Goal: Task Accomplishment & Management: Manage account settings

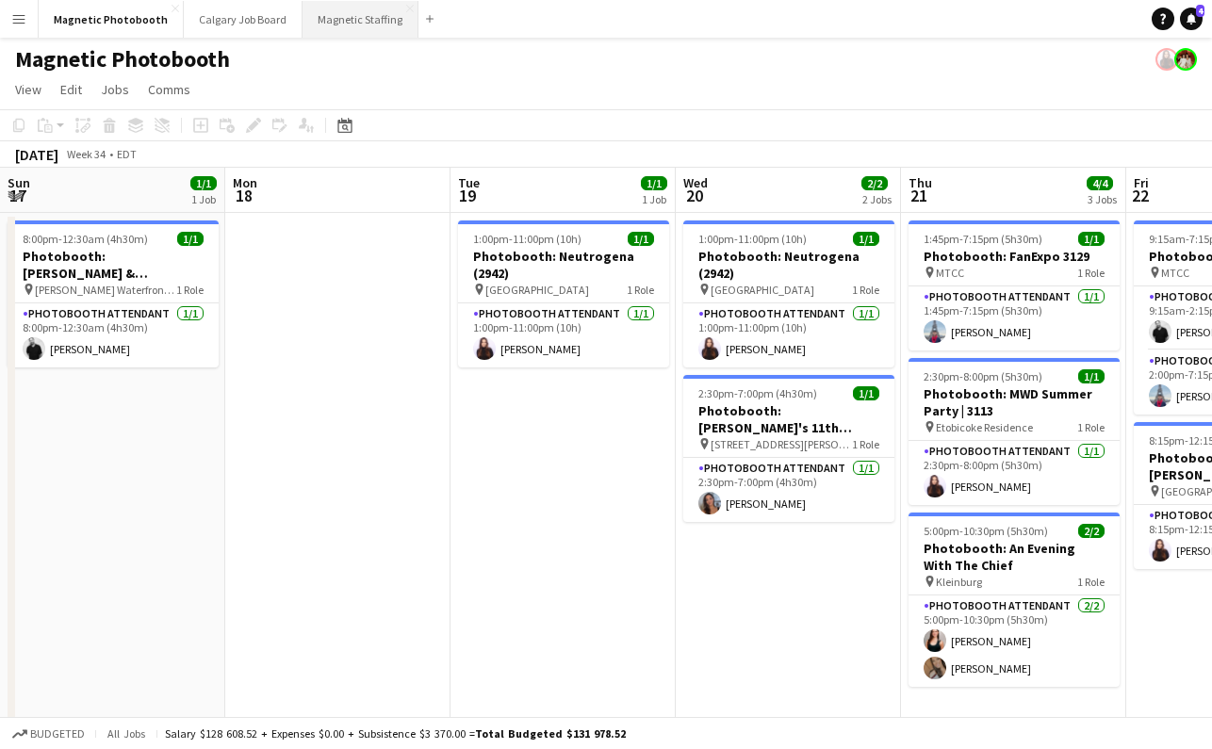
scroll to position [0, 406]
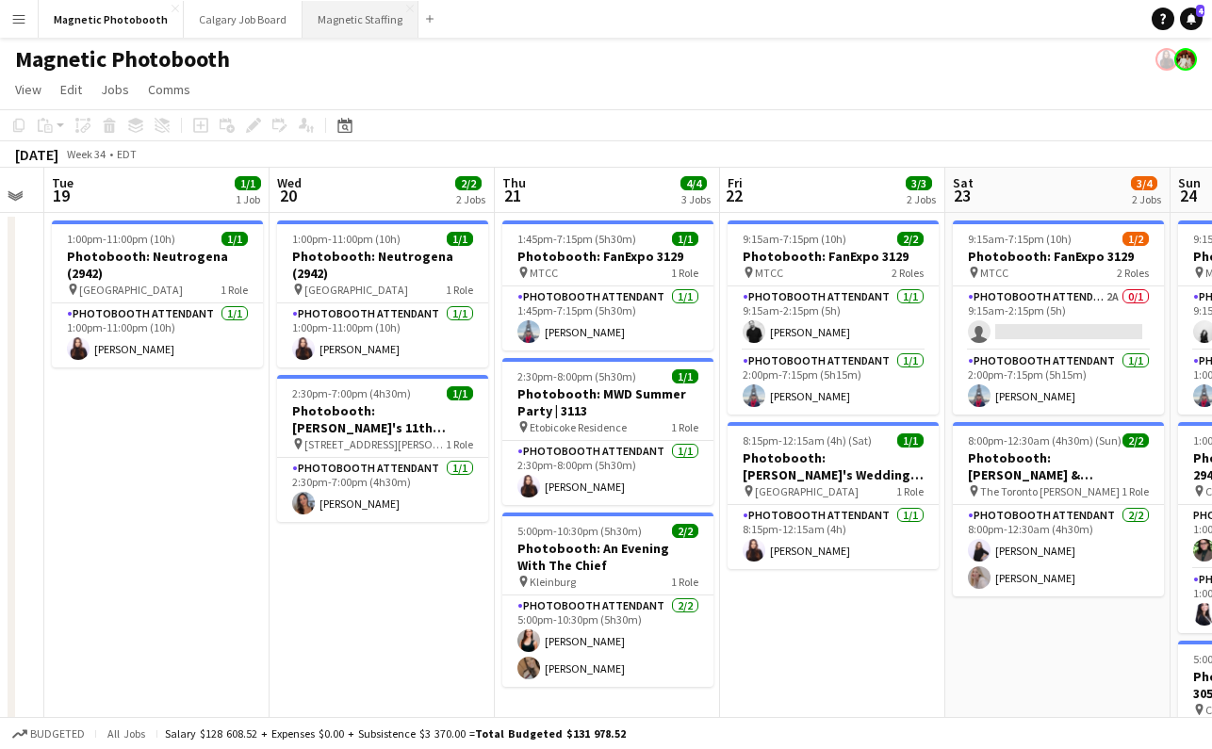
click at [355, 16] on button "Magnetic Staffing Close" at bounding box center [361, 19] width 116 height 37
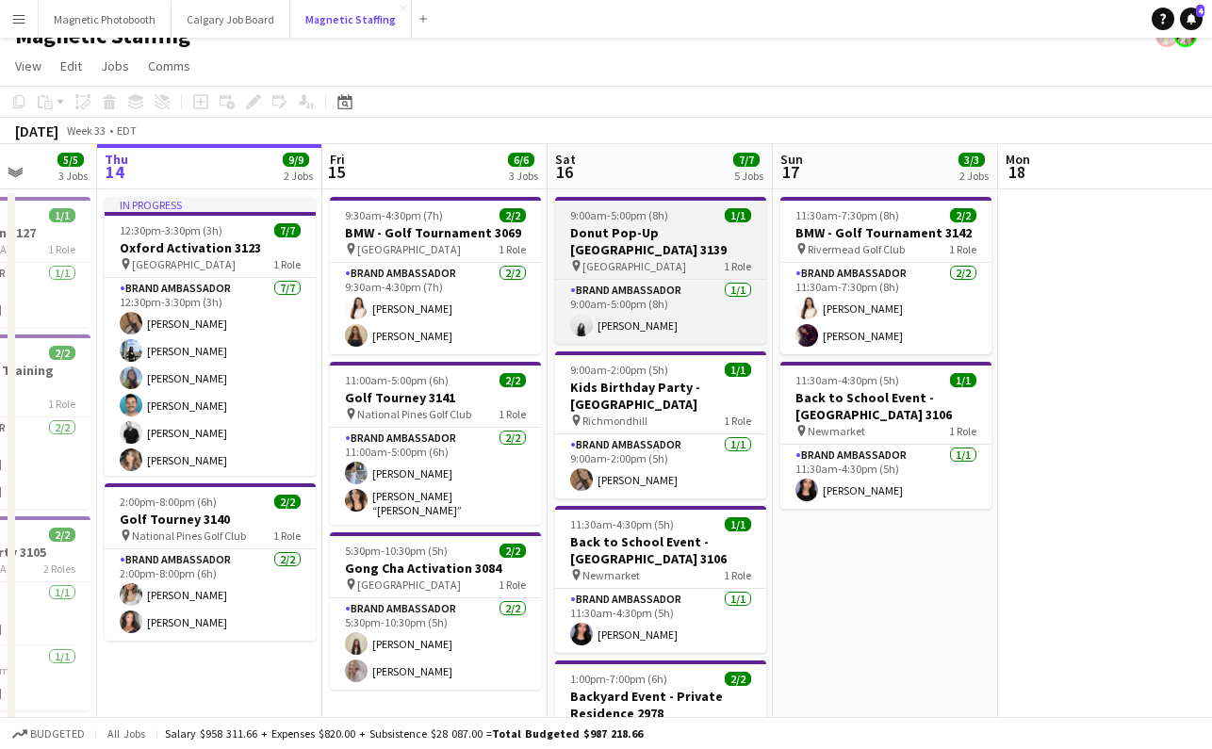
scroll to position [21, 0]
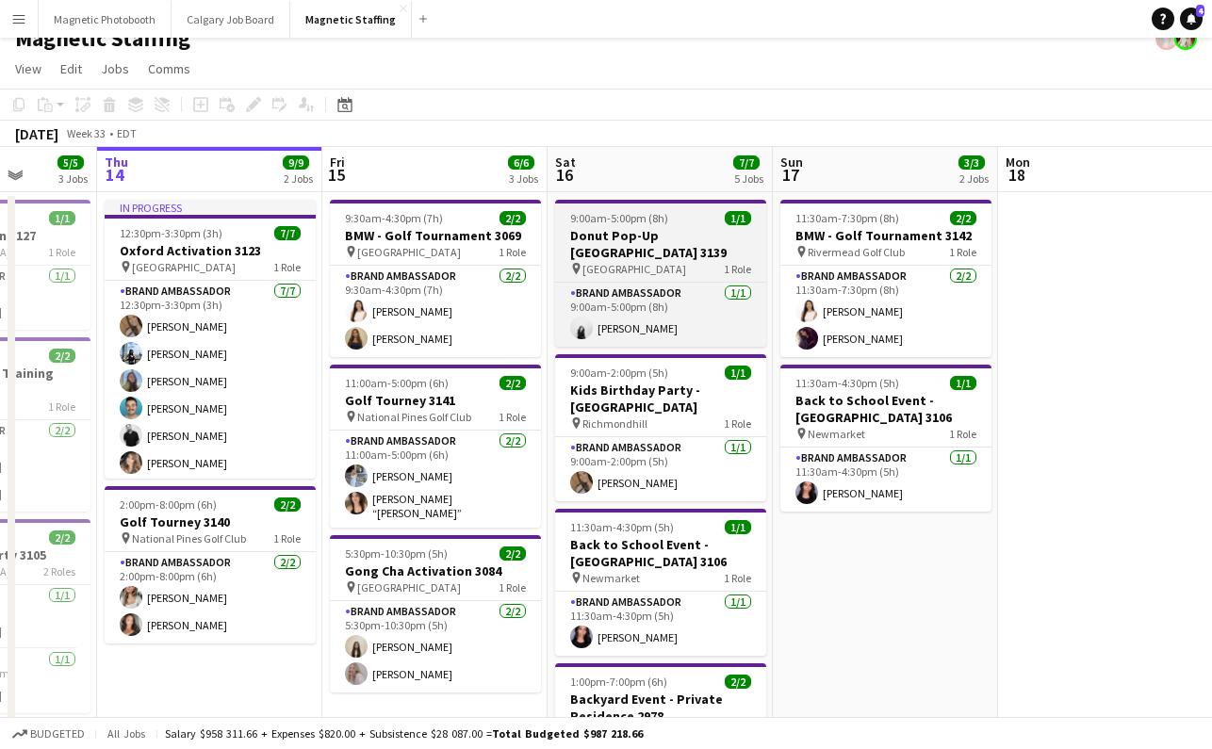
click at [670, 237] on h3 "Donut Pop-Up [GEOGRAPHIC_DATA] 3139" at bounding box center [660, 244] width 211 height 34
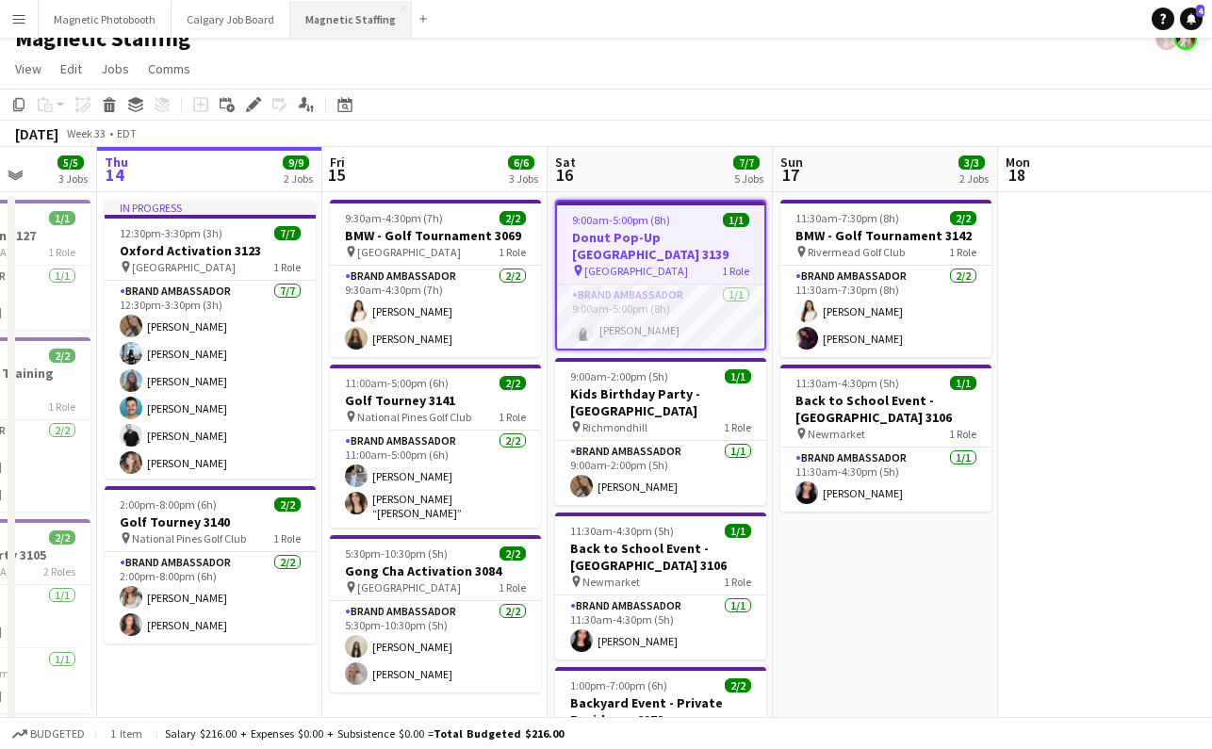
click at [342, 20] on button "Magnetic Staffing Close" at bounding box center [351, 19] width 122 height 37
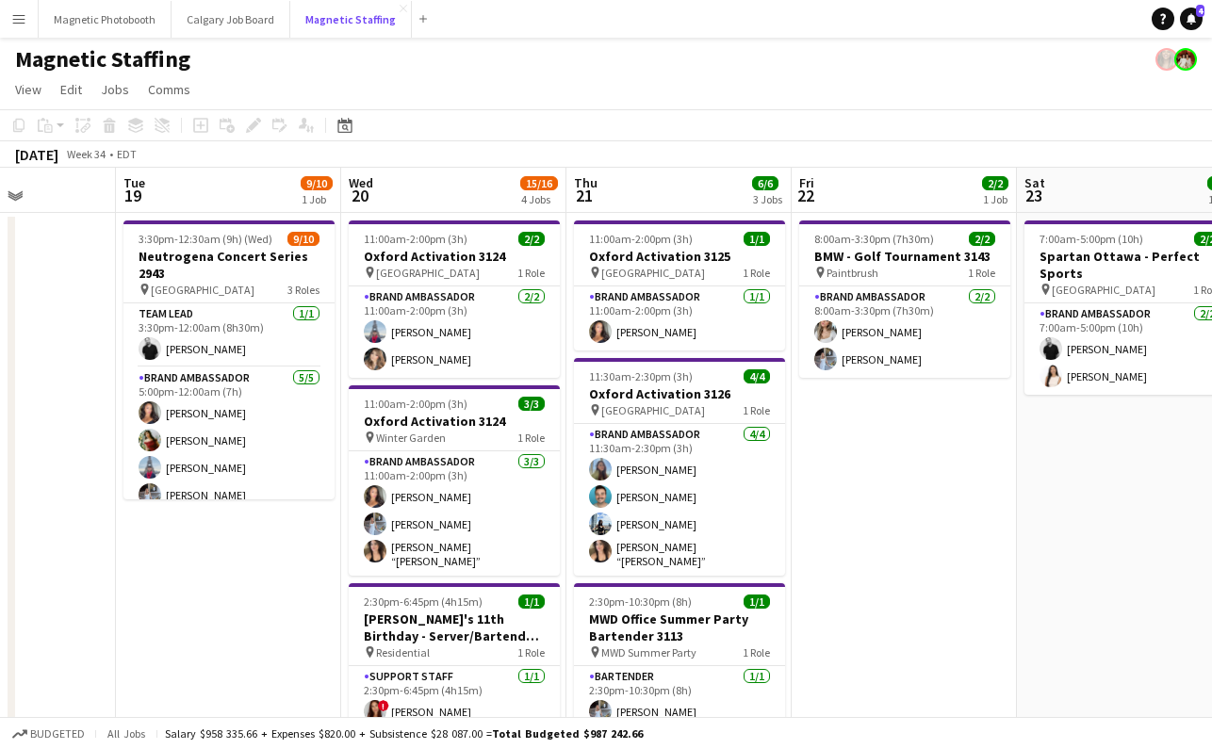
scroll to position [0, 605]
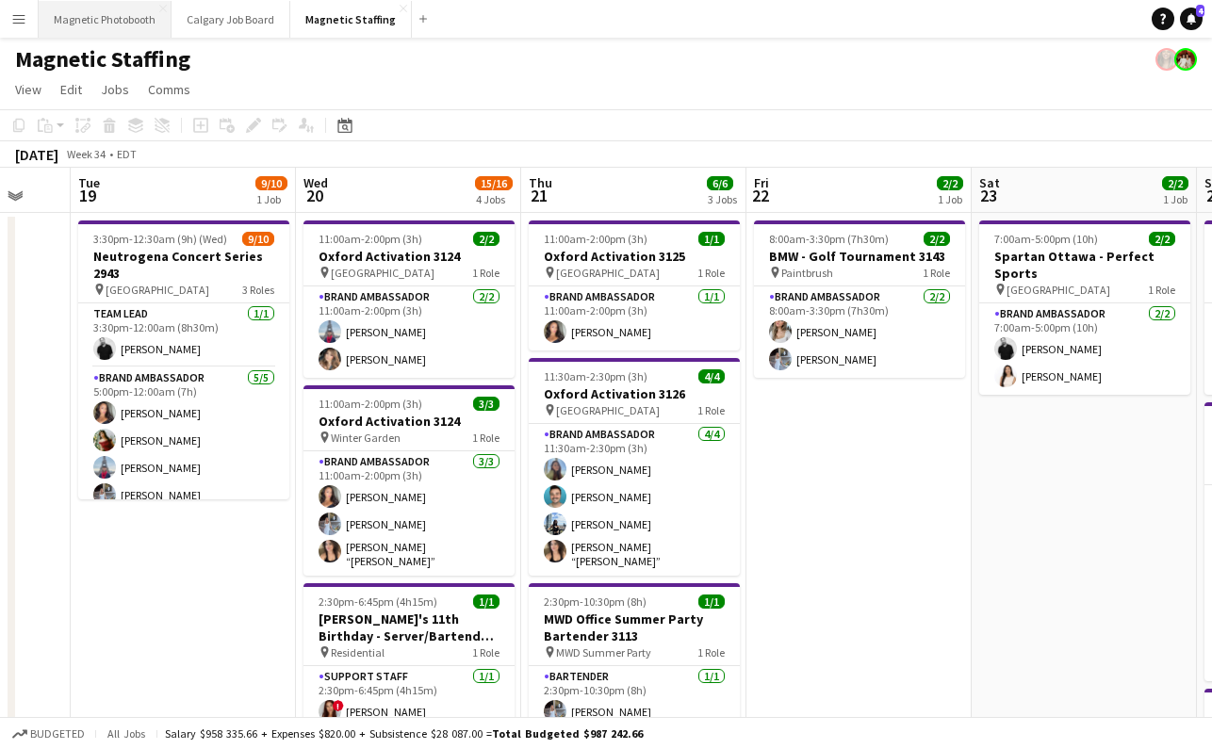
click at [98, 21] on button "Magnetic Photobooth Close" at bounding box center [105, 19] width 133 height 37
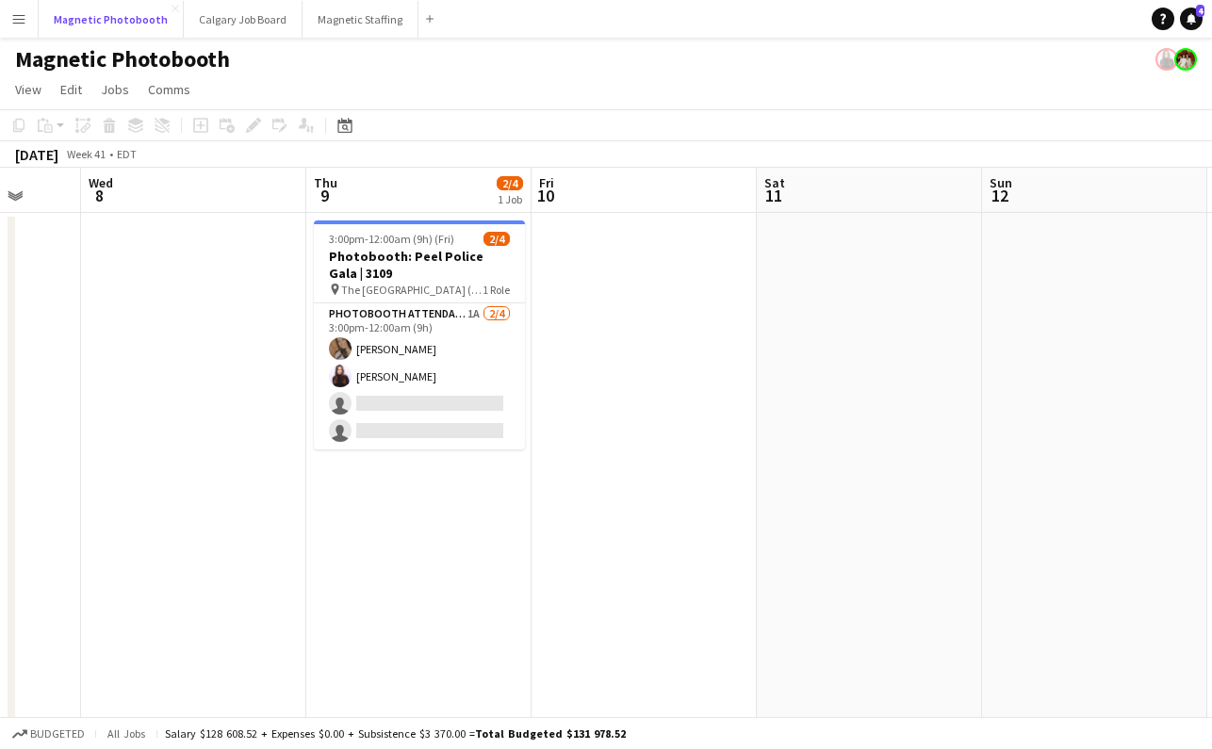
scroll to position [0, 593]
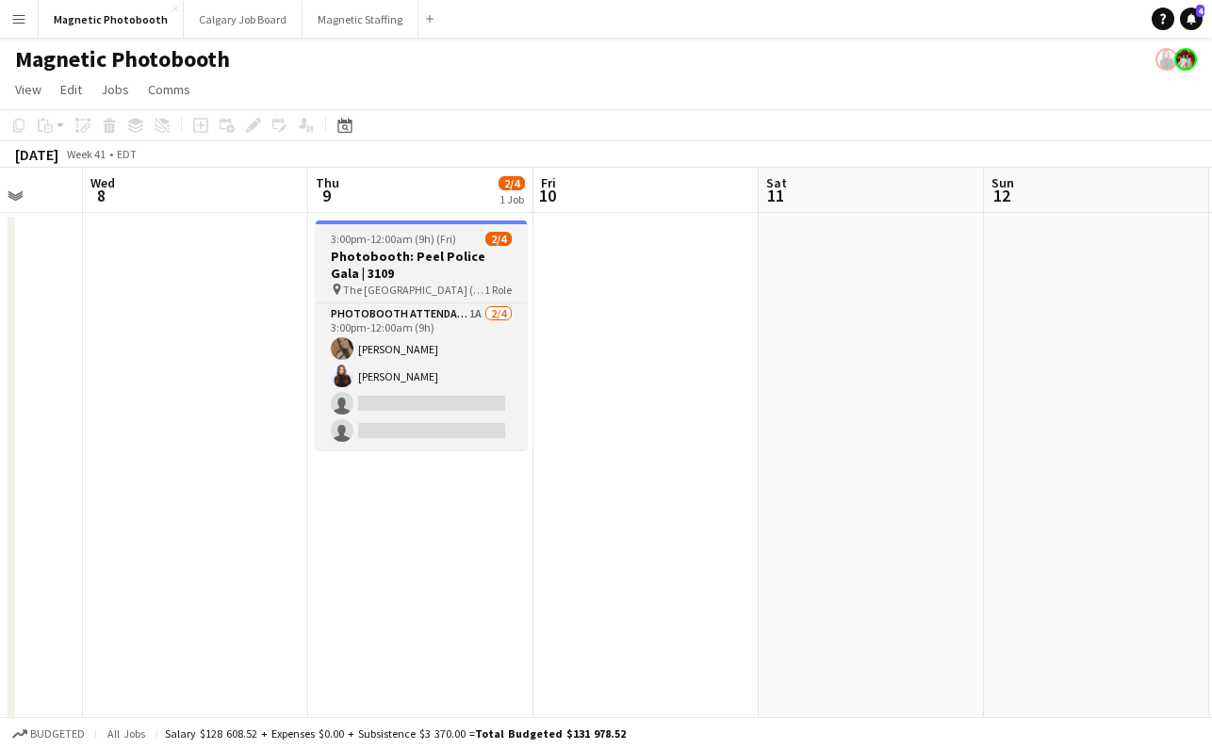
click at [424, 259] on h3 "Photobooth: Peel Police Gala | 3109" at bounding box center [421, 265] width 211 height 34
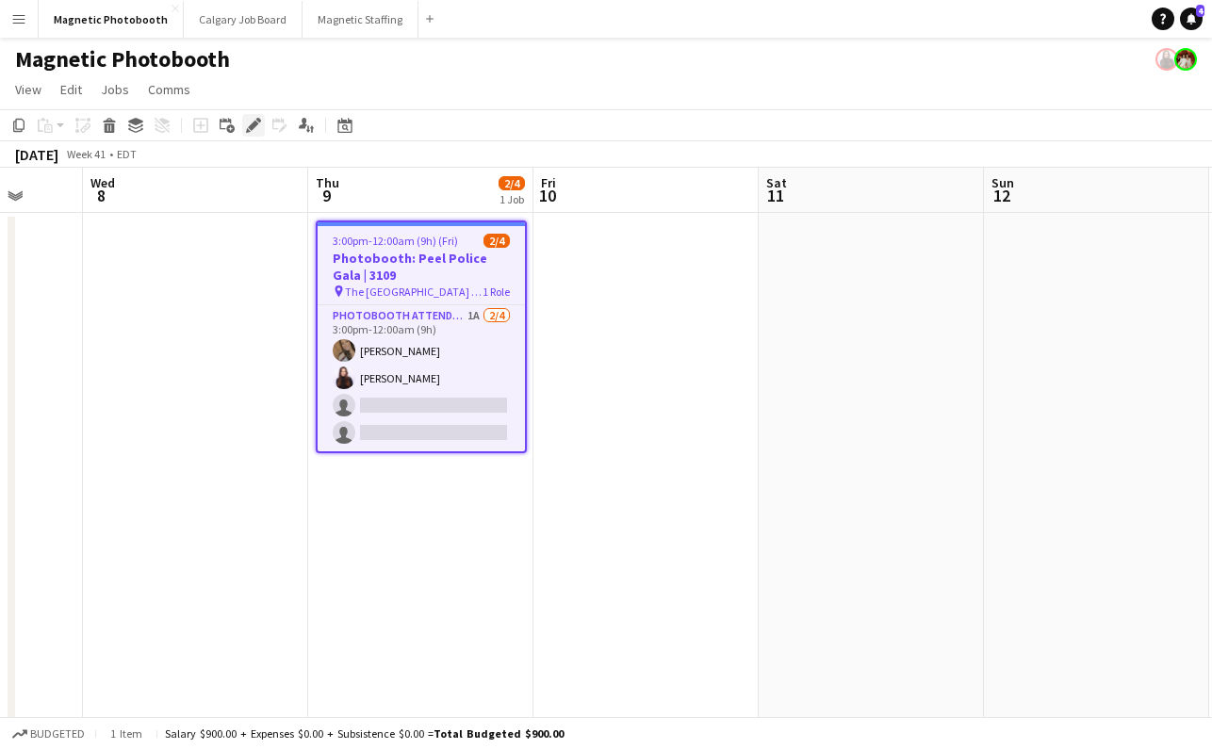
click at [248, 126] on icon "Edit" at bounding box center [253, 125] width 15 height 15
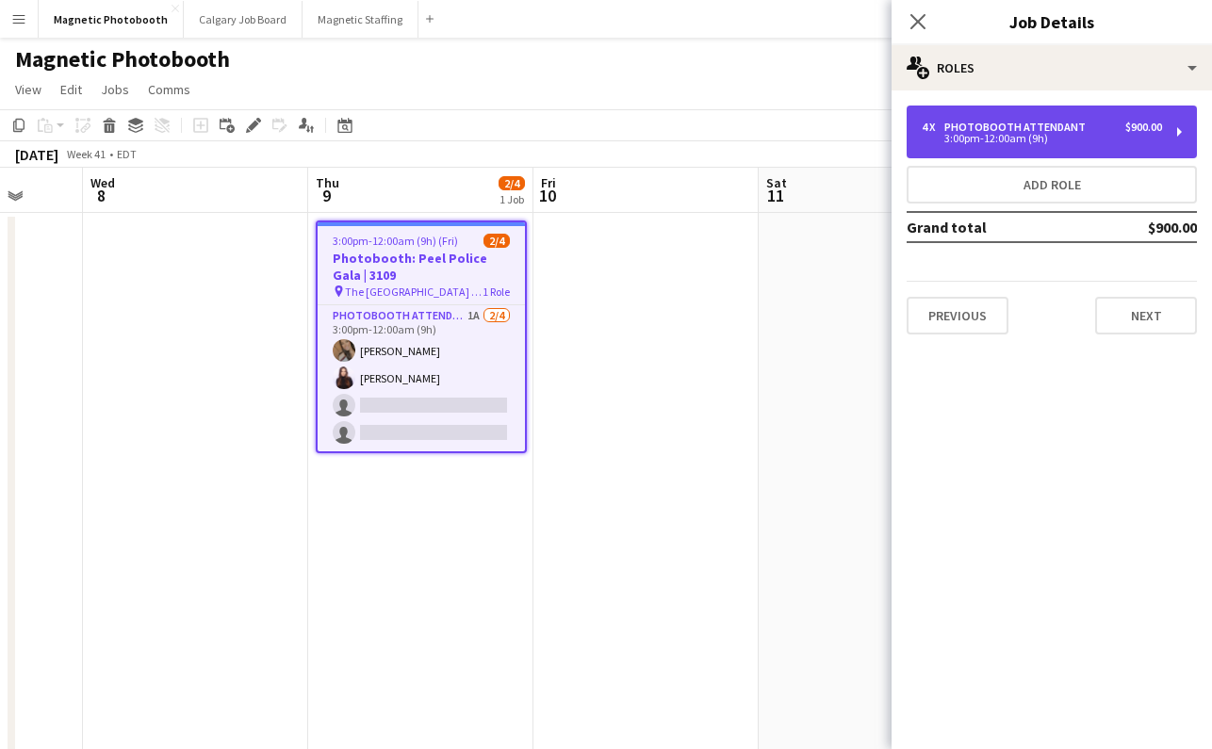
click at [996, 143] on div "3:00pm-12:00am (9h)" at bounding box center [1042, 138] width 240 height 9
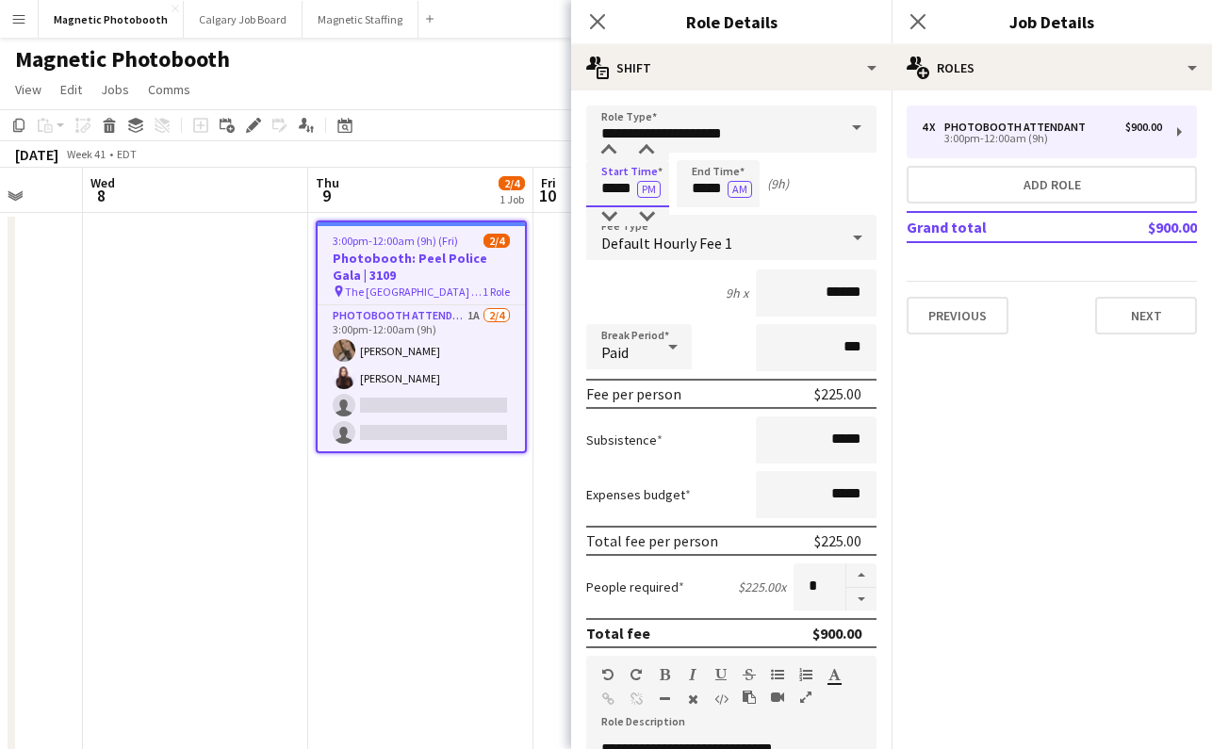
drag, startPoint x: 618, startPoint y: 188, endPoint x: 595, endPoint y: 187, distance: 23.6
click at [595, 187] on input "*****" at bounding box center [627, 183] width 83 height 47
click at [614, 187] on input "*****" at bounding box center [627, 183] width 83 height 47
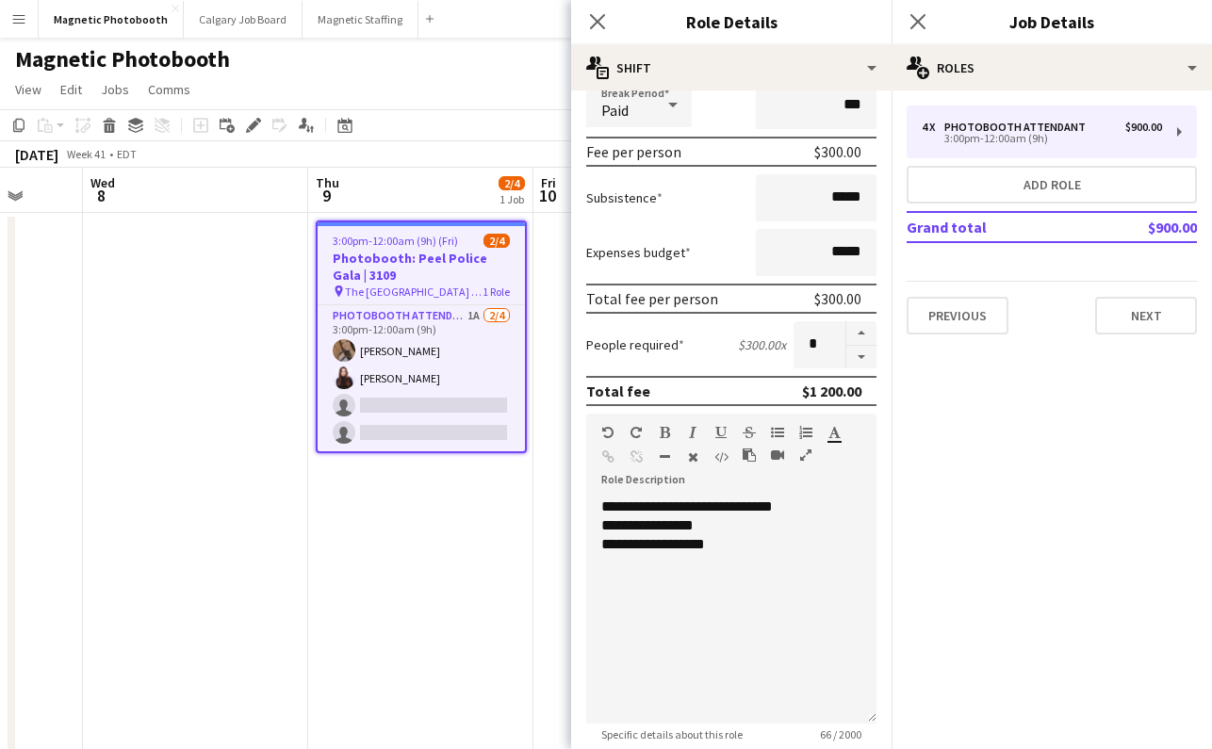
scroll to position [431, 0]
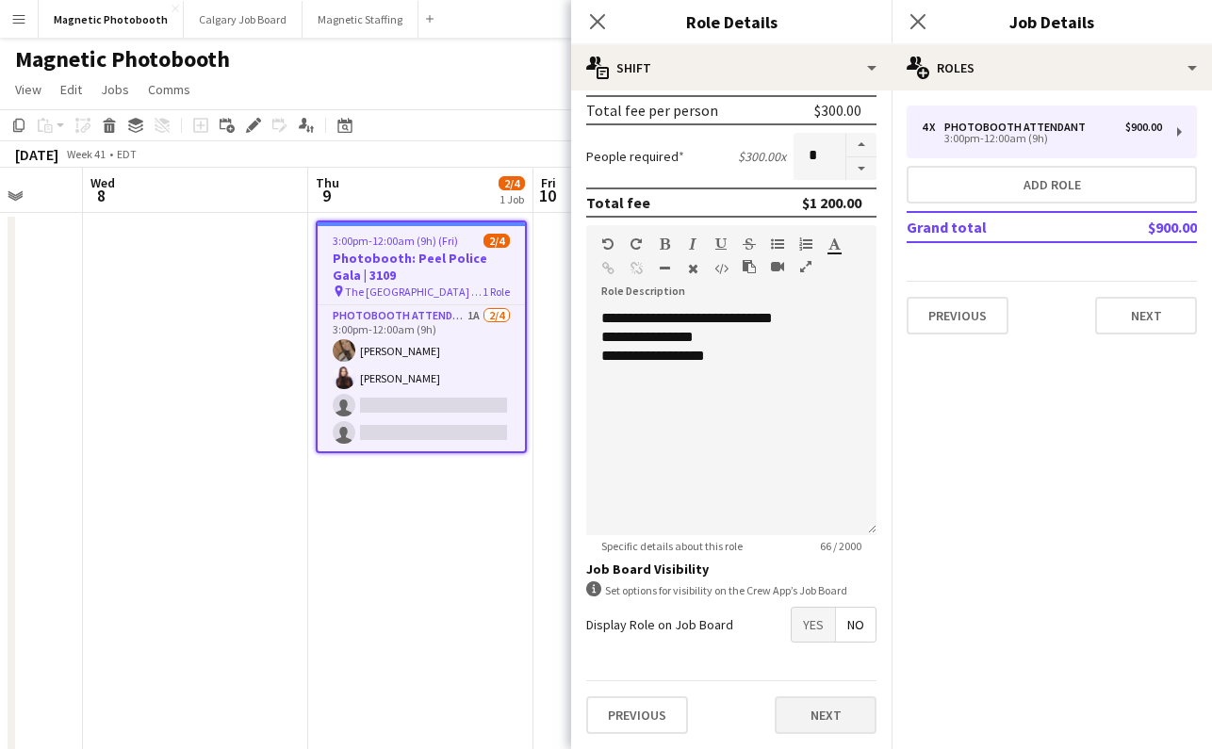
type input "*****"
click at [816, 712] on button "Next" at bounding box center [826, 716] width 102 height 38
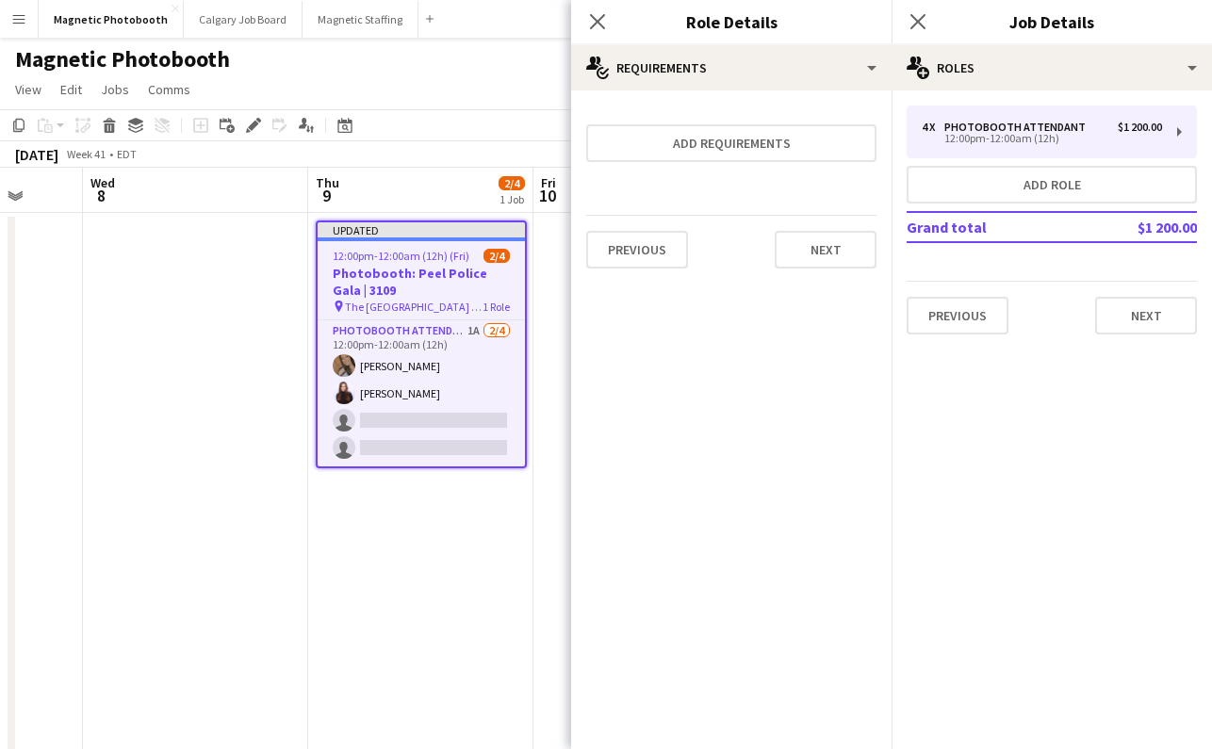
scroll to position [0, 0]
click at [916, 19] on icon at bounding box center [918, 21] width 18 height 18
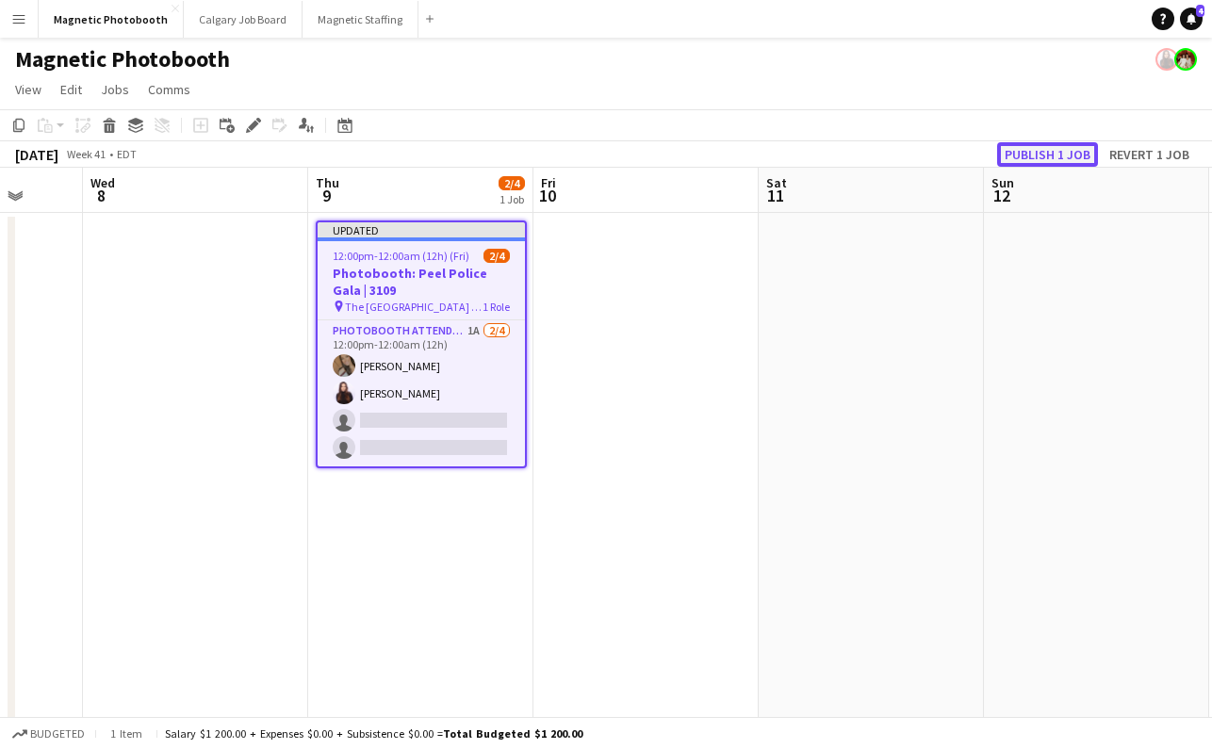
click at [1030, 162] on button "Publish 1 job" at bounding box center [1047, 154] width 101 height 25
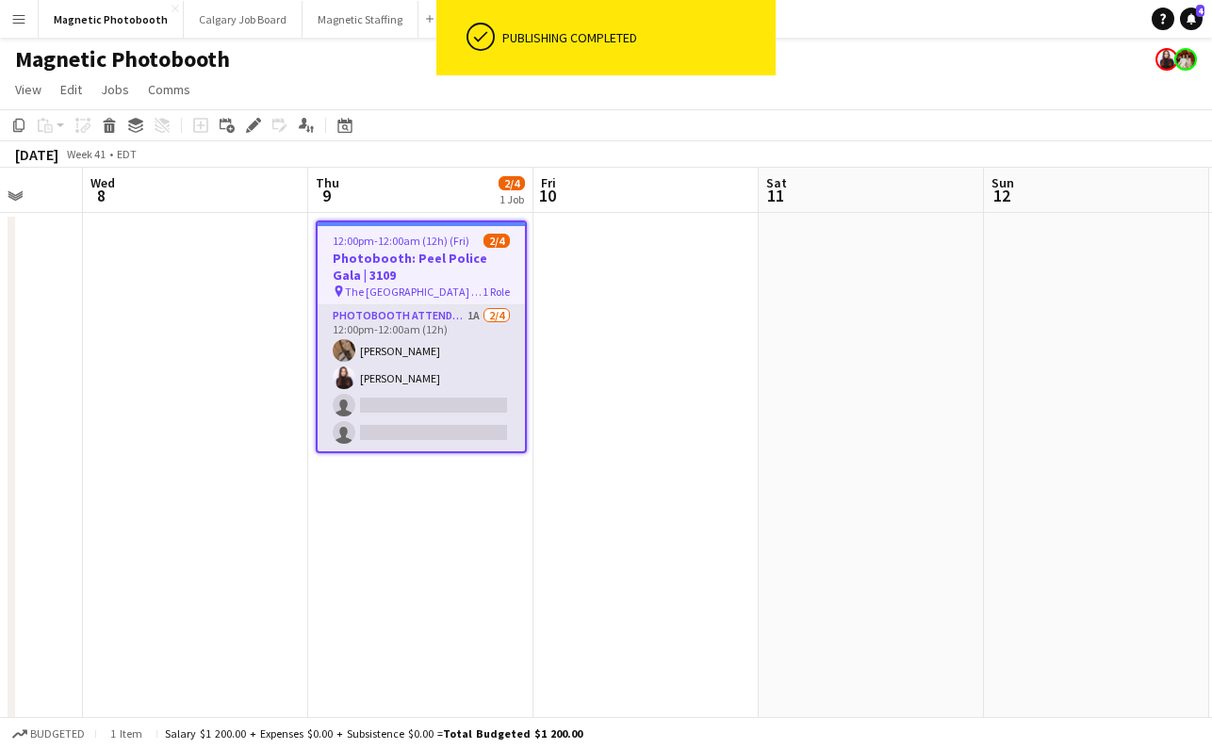
click at [381, 423] on app-card-role "Photobooth Attendant 1A [DATE] 12:00pm-12:00am (12h) [PERSON_NAME] [PERSON_NAME…" at bounding box center [421, 378] width 207 height 146
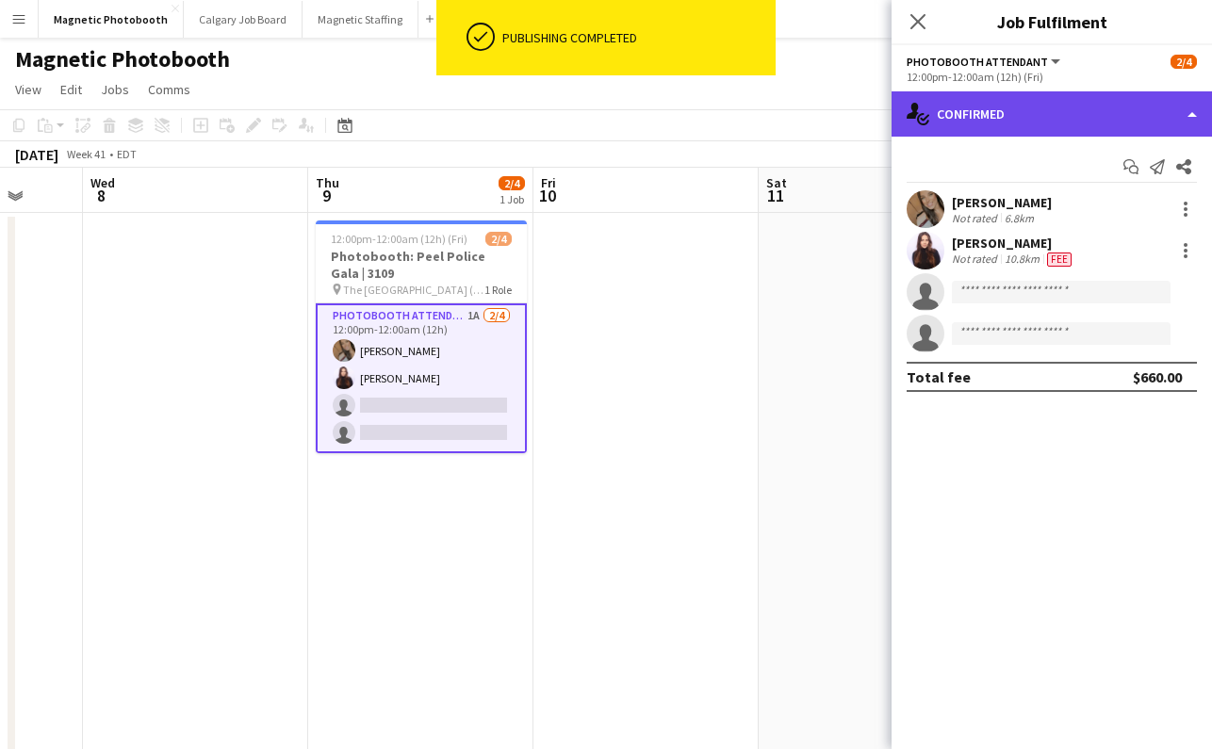
click at [1067, 118] on div "single-neutral-actions-check-2 Confirmed" at bounding box center [1052, 113] width 321 height 45
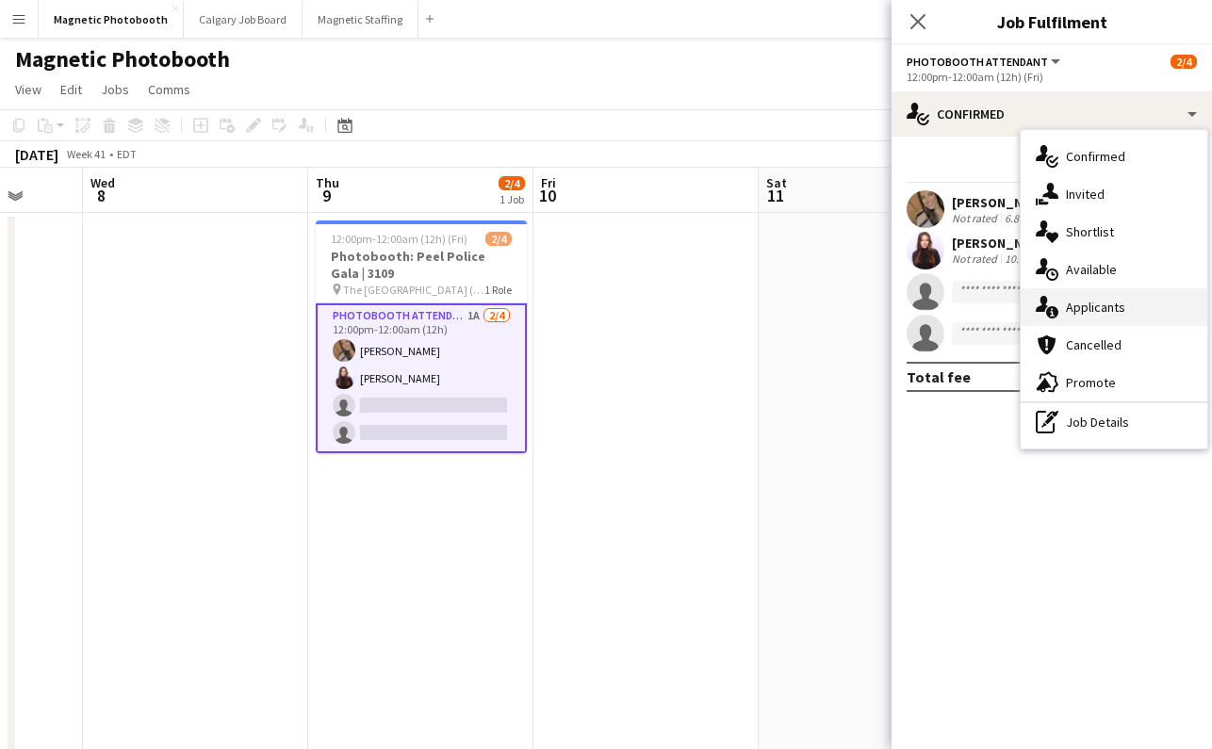
click at [1096, 307] on div "single-neutral-actions-information Applicants" at bounding box center [1114, 307] width 187 height 38
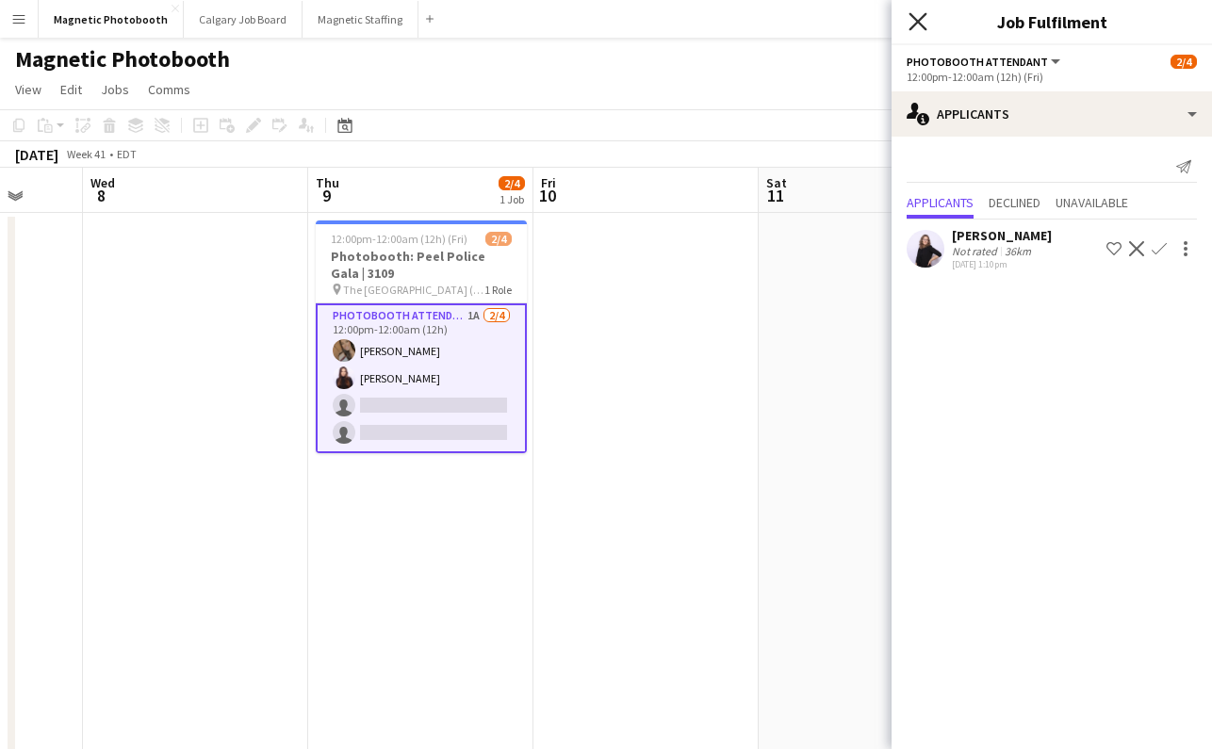
click at [913, 19] on icon "Close pop-in" at bounding box center [918, 21] width 18 height 18
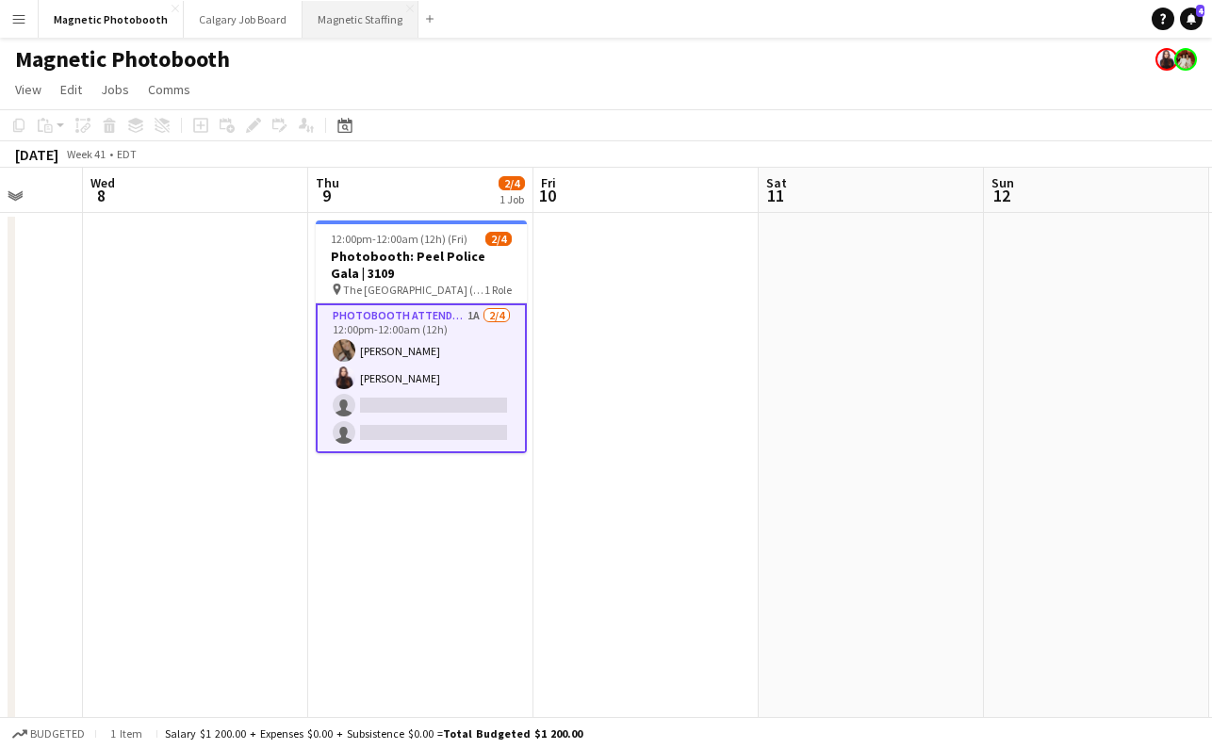
click at [329, 17] on button "Magnetic Staffing Close" at bounding box center [361, 19] width 116 height 37
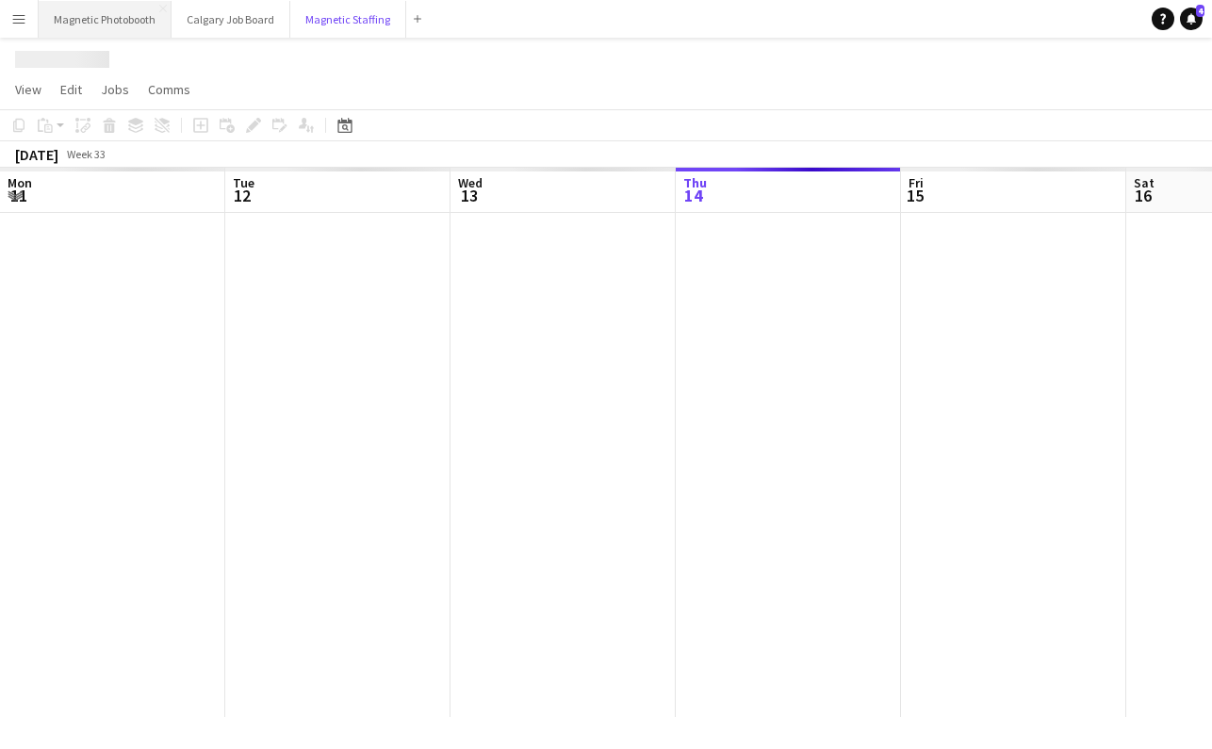
scroll to position [0, 451]
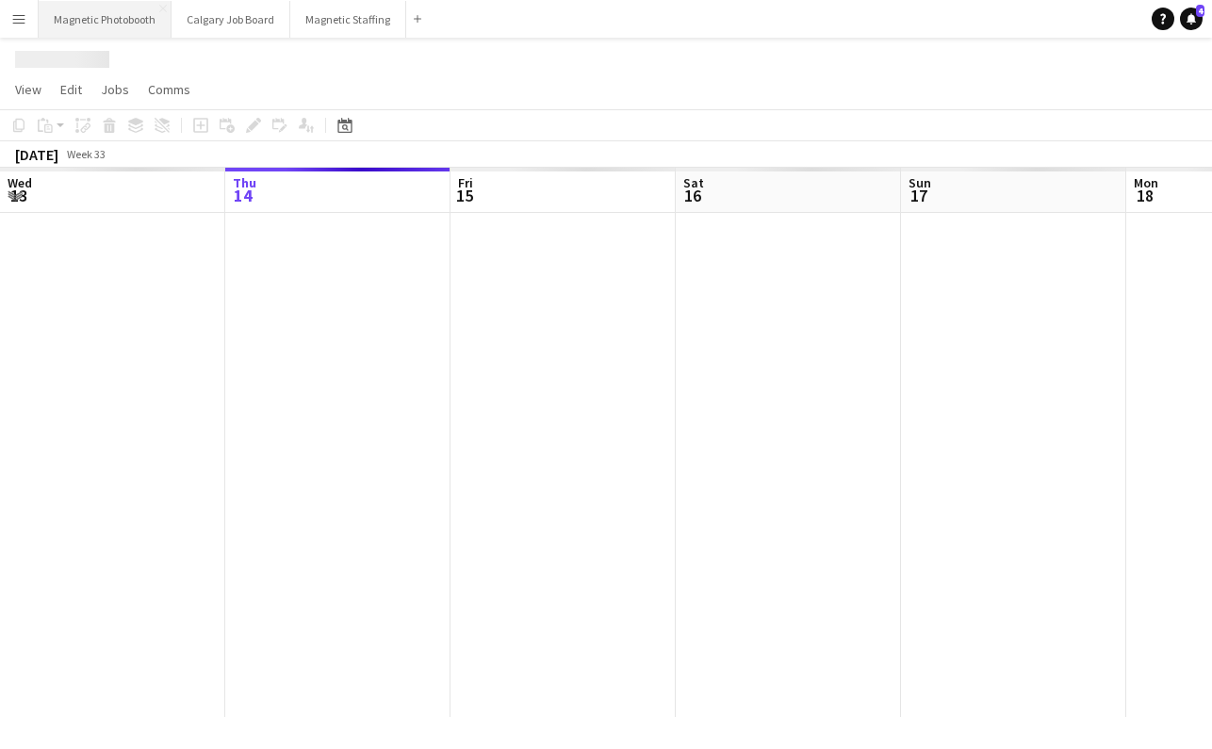
click at [120, 22] on button "Magnetic Photobooth Close" at bounding box center [105, 19] width 133 height 37
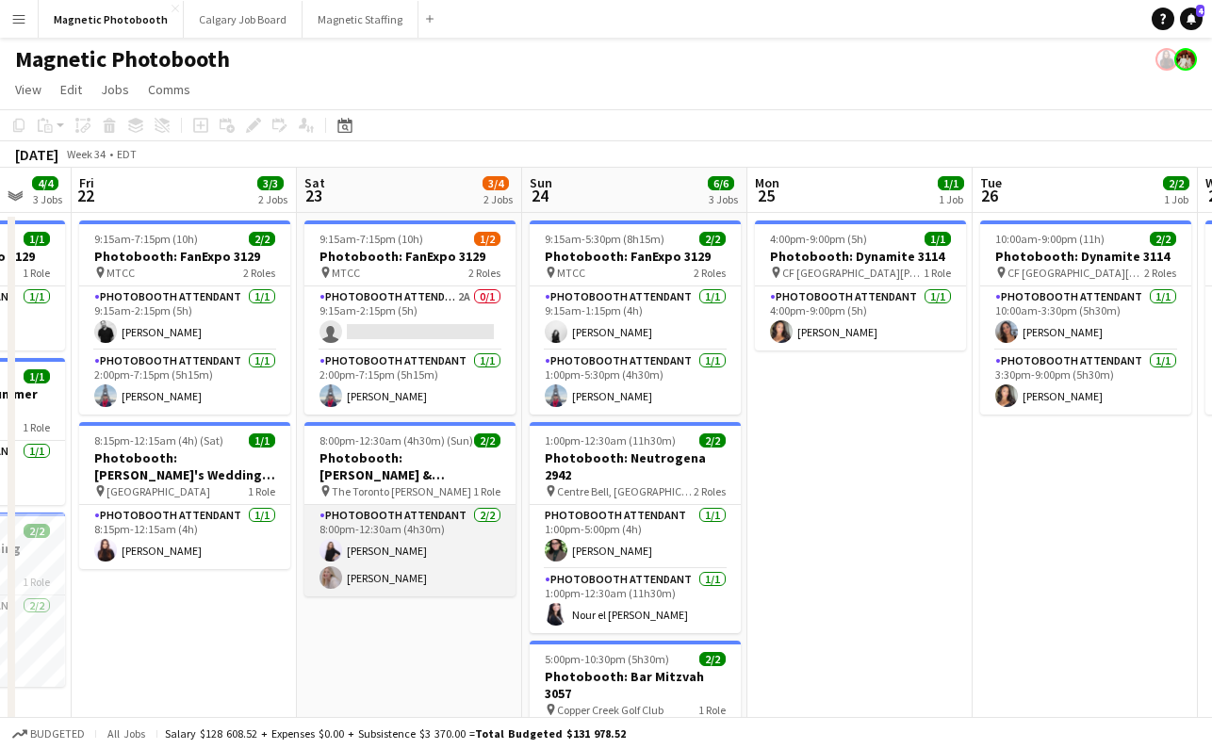
click at [376, 547] on app-card-role "Photobooth Attendant [DATE] 8:00pm-12:30am (4h30m) [PERSON_NAME] [PERSON_NAME]" at bounding box center [410, 550] width 211 height 91
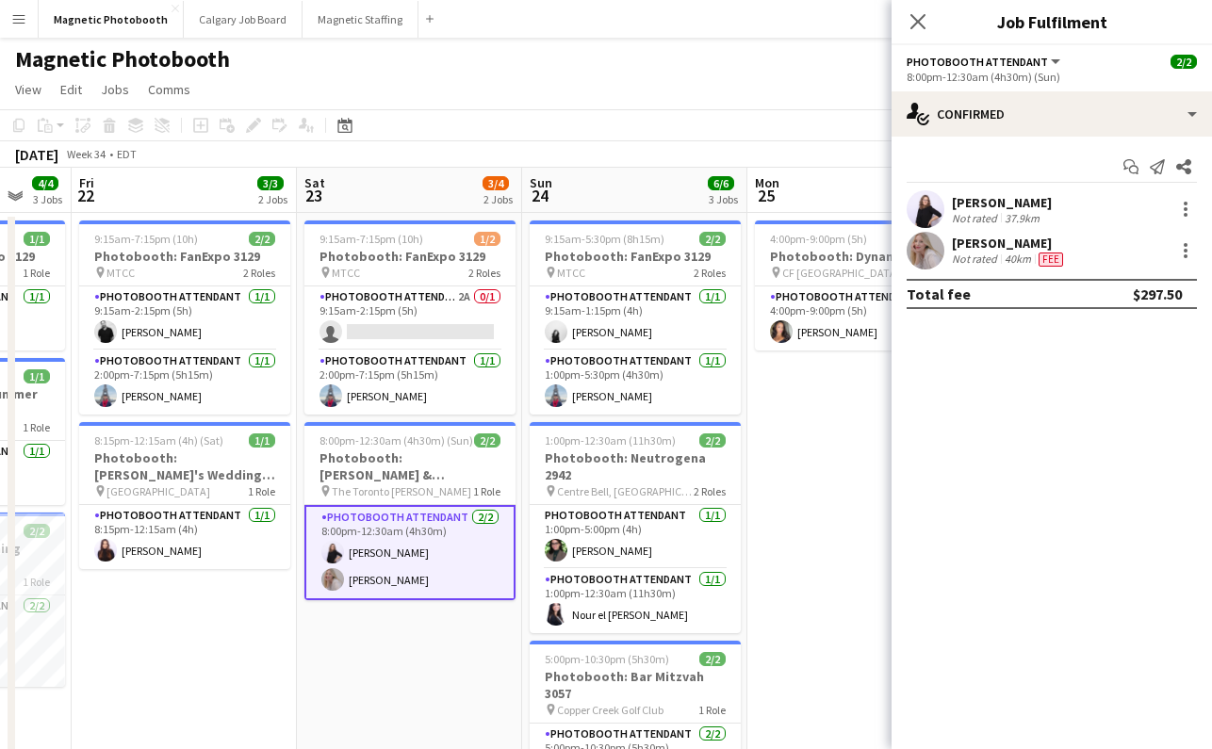
click at [1057, 202] on div "[PERSON_NAME] Not rated 37.9km" at bounding box center [1052, 209] width 321 height 38
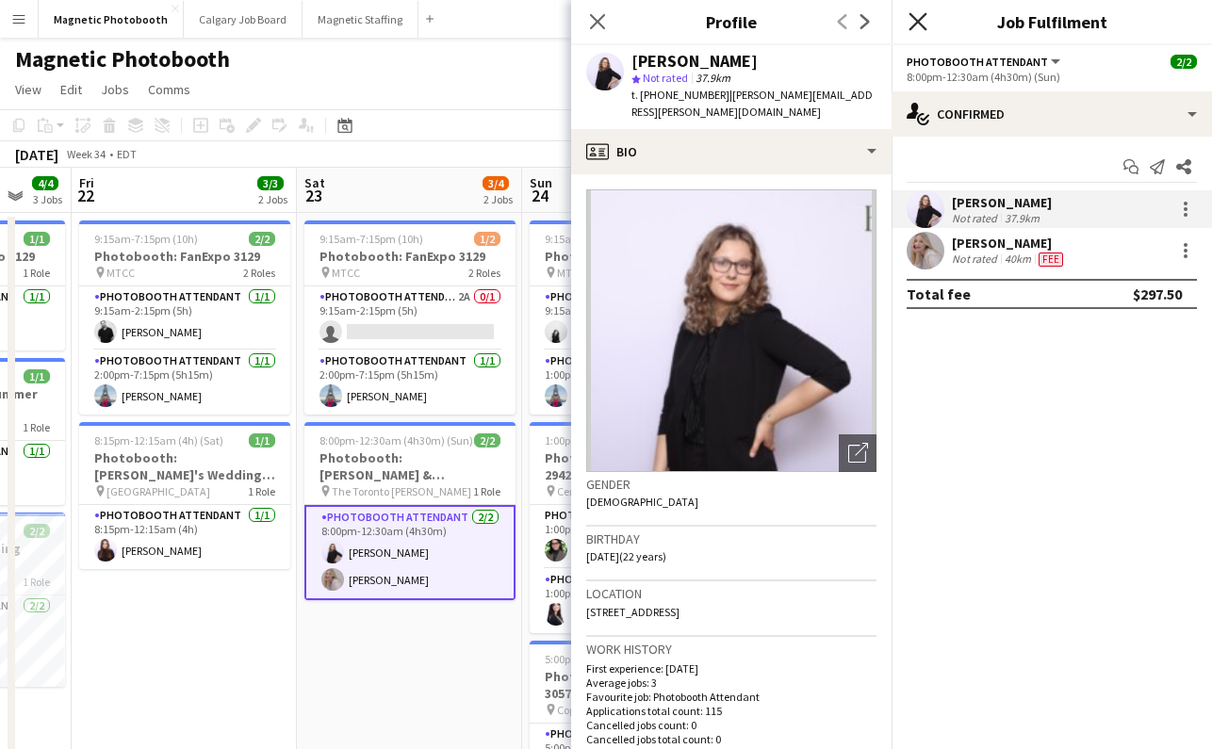
click at [921, 19] on icon at bounding box center [918, 21] width 18 height 18
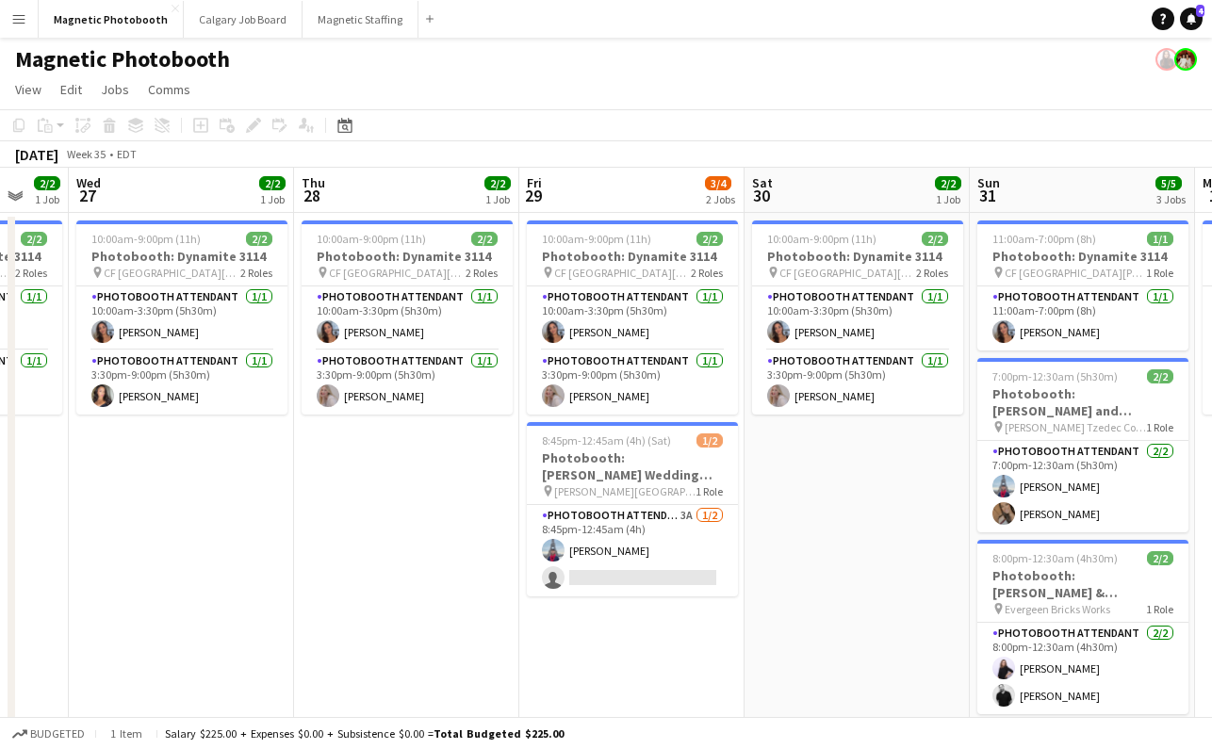
scroll to position [0, 515]
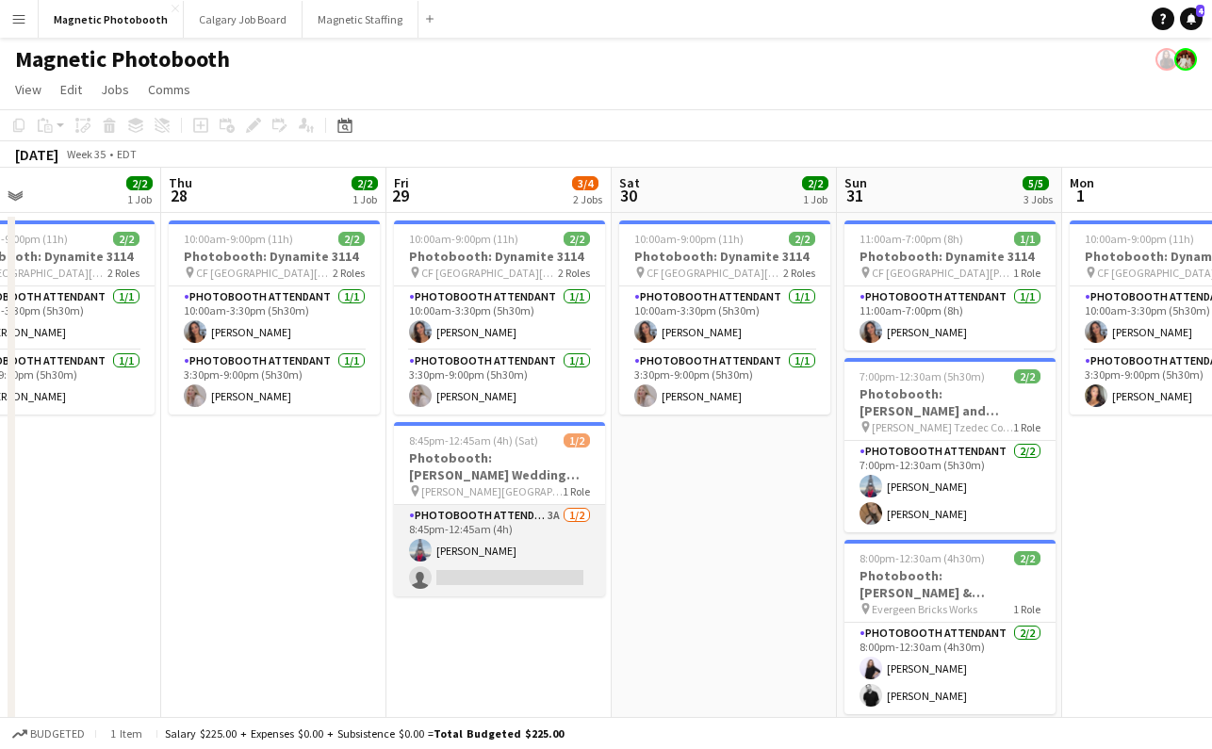
click at [458, 573] on app-card-role "Photobooth Attendant 3A [DATE] 8:45pm-12:45am (4h) [PERSON_NAME] single-neutral…" at bounding box center [499, 550] width 211 height 91
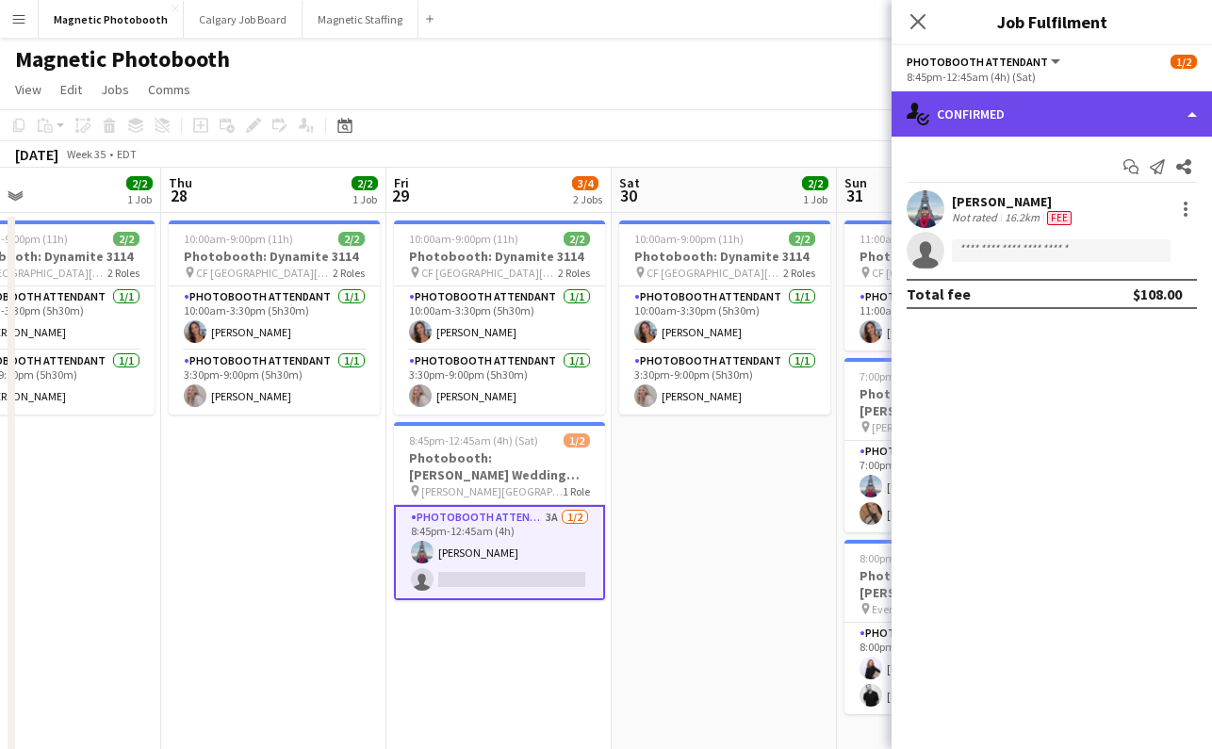
click at [1119, 110] on div "single-neutral-actions-check-2 Confirmed" at bounding box center [1052, 113] width 321 height 45
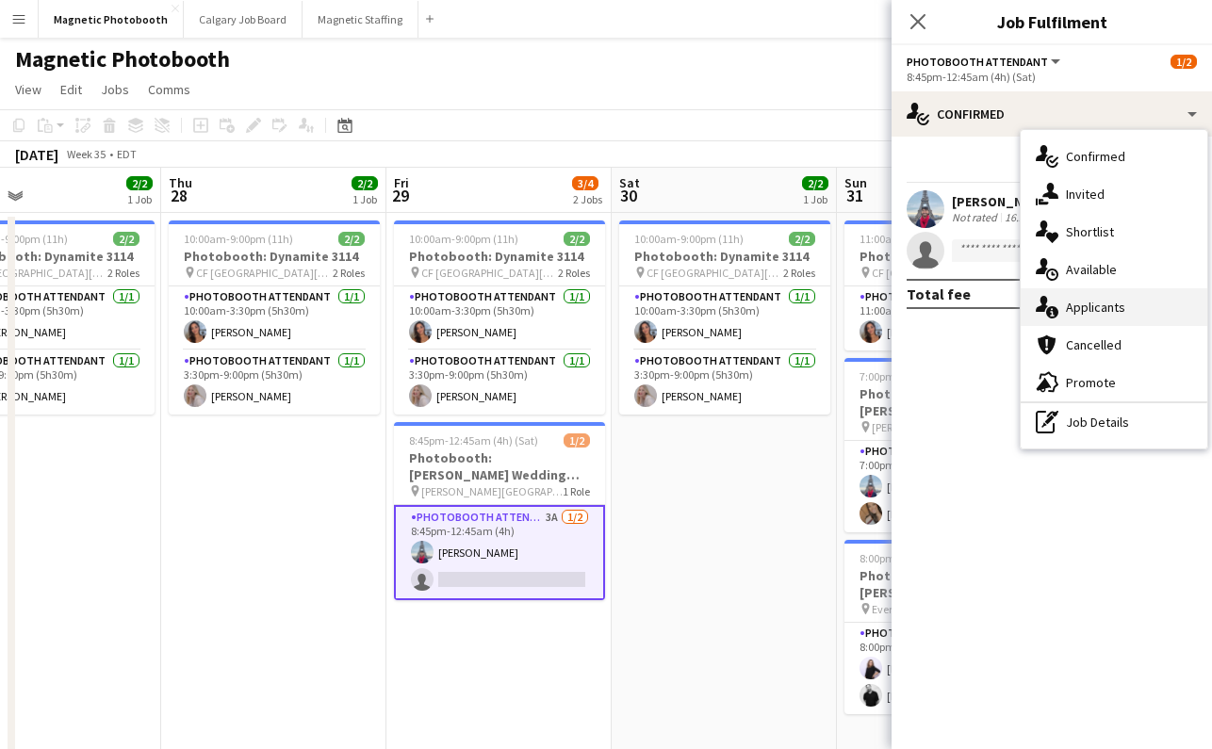
click at [1112, 319] on div "single-neutral-actions-information Applicants" at bounding box center [1114, 307] width 187 height 38
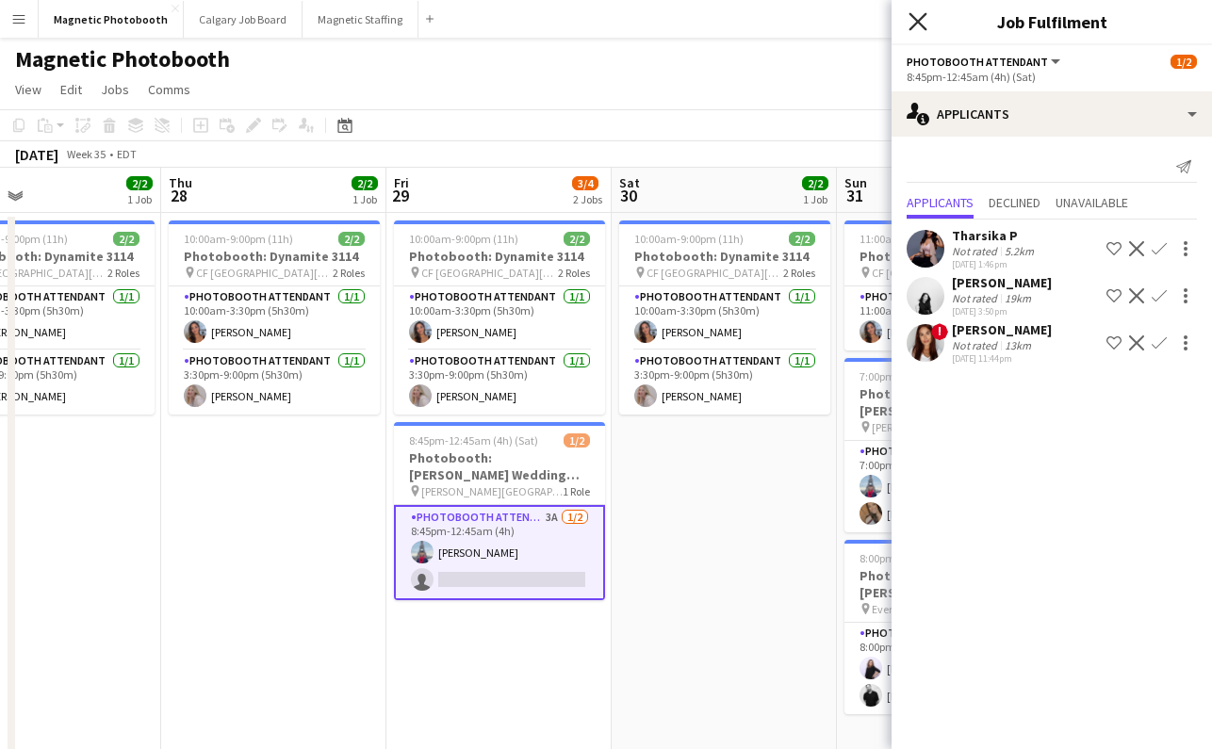
click at [924, 20] on icon "Close pop-in" at bounding box center [918, 21] width 18 height 18
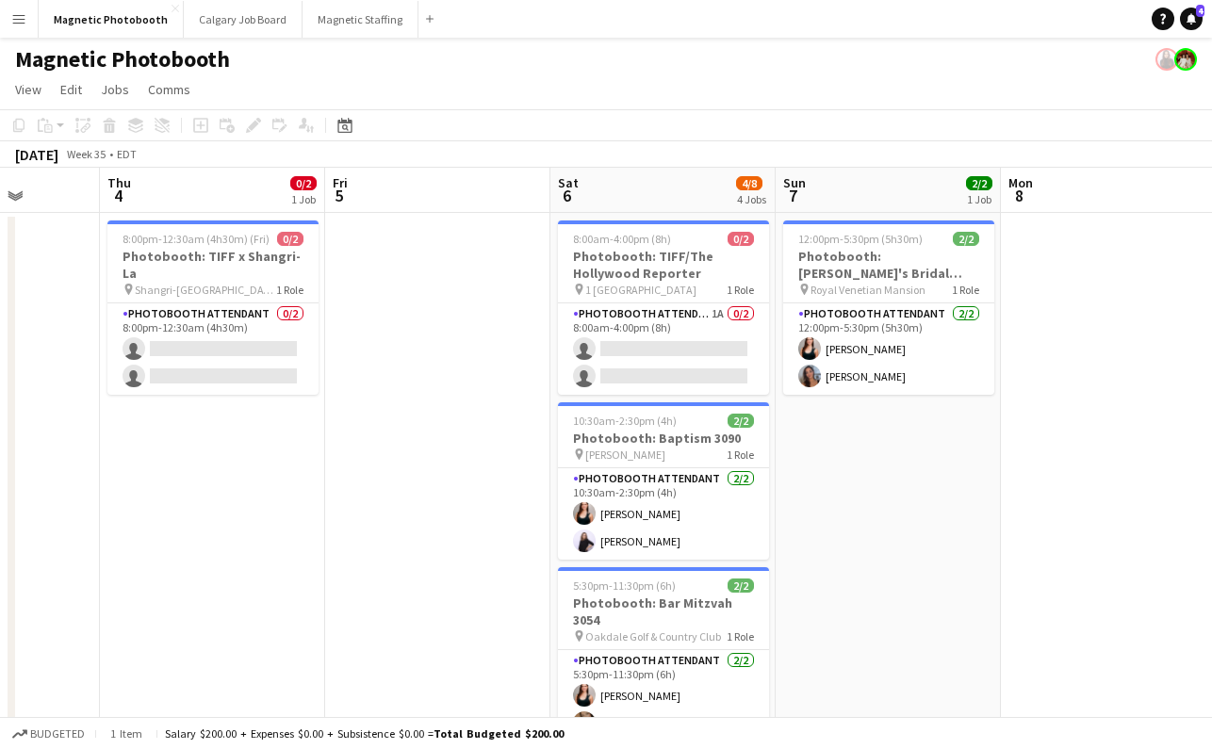
scroll to position [0, 496]
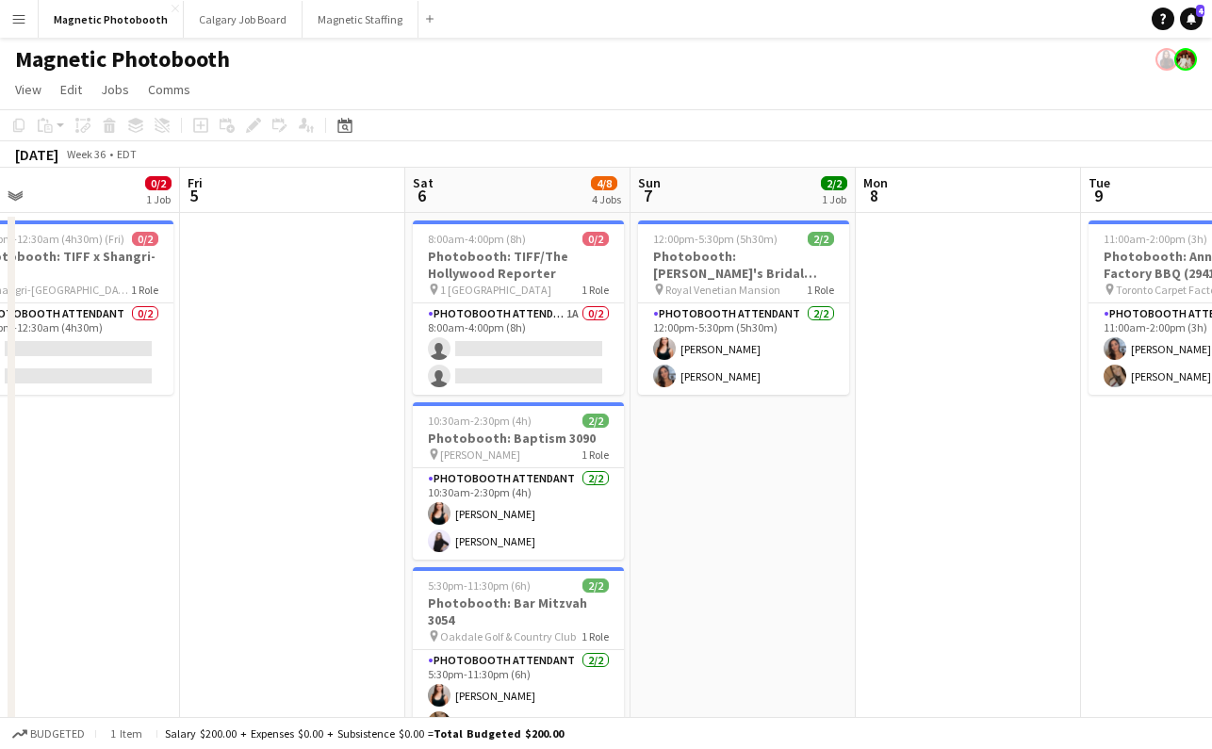
click at [694, 439] on app-date-cell "12:00pm-5:30pm (5h30m) 2/2 Photobooth: [PERSON_NAME]'s Bridal Shower pin Royal …" at bounding box center [743, 598] width 225 height 771
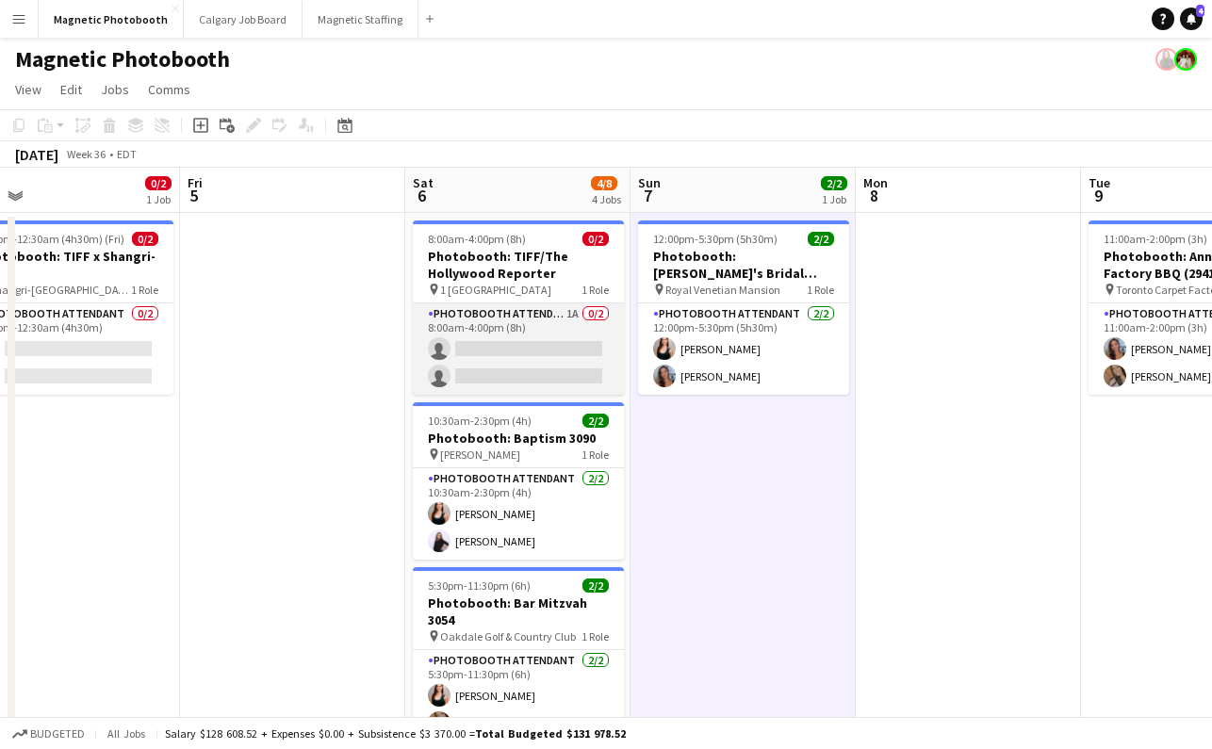
click at [530, 348] on app-card-role "Photobooth Attendant 1A 0/2 8:00am-4:00pm (8h) single-neutral-actions single-ne…" at bounding box center [518, 349] width 211 height 91
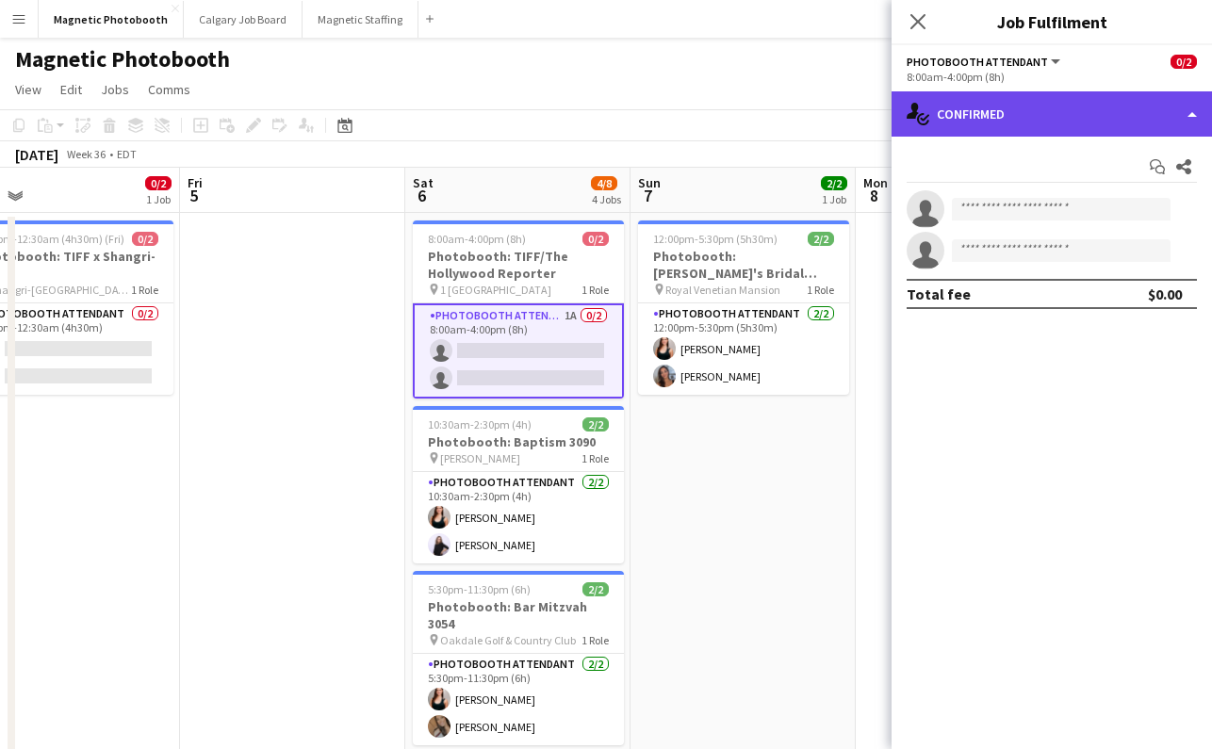
click at [957, 106] on div "single-neutral-actions-check-2 Confirmed" at bounding box center [1052, 113] width 321 height 45
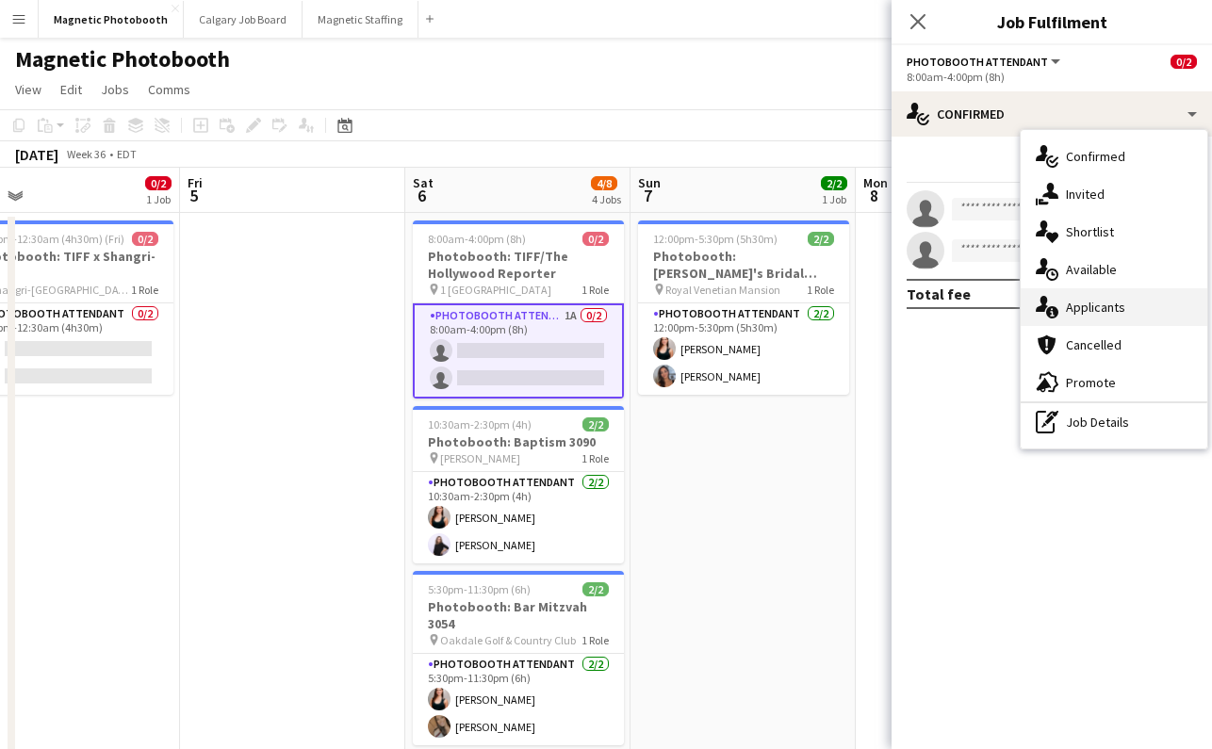
click at [1063, 300] on div "single-neutral-actions-information Applicants" at bounding box center [1114, 307] width 187 height 38
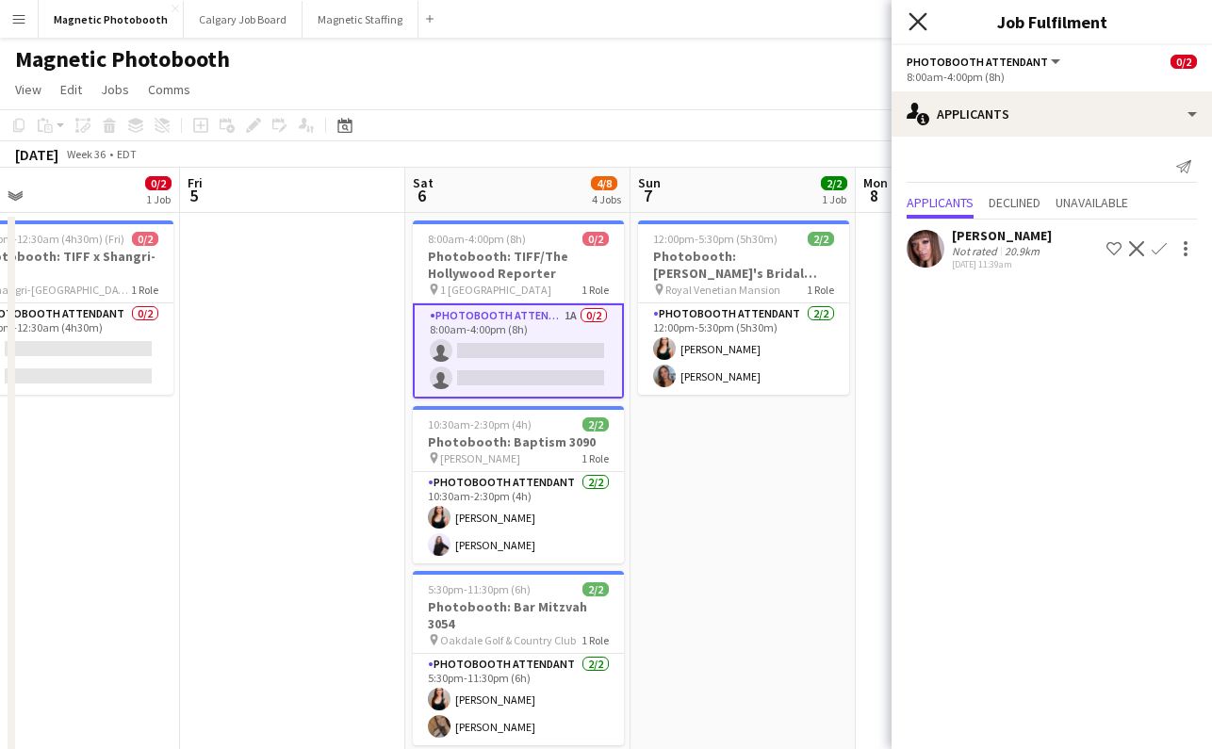
click at [921, 26] on icon "Close pop-in" at bounding box center [918, 21] width 18 height 18
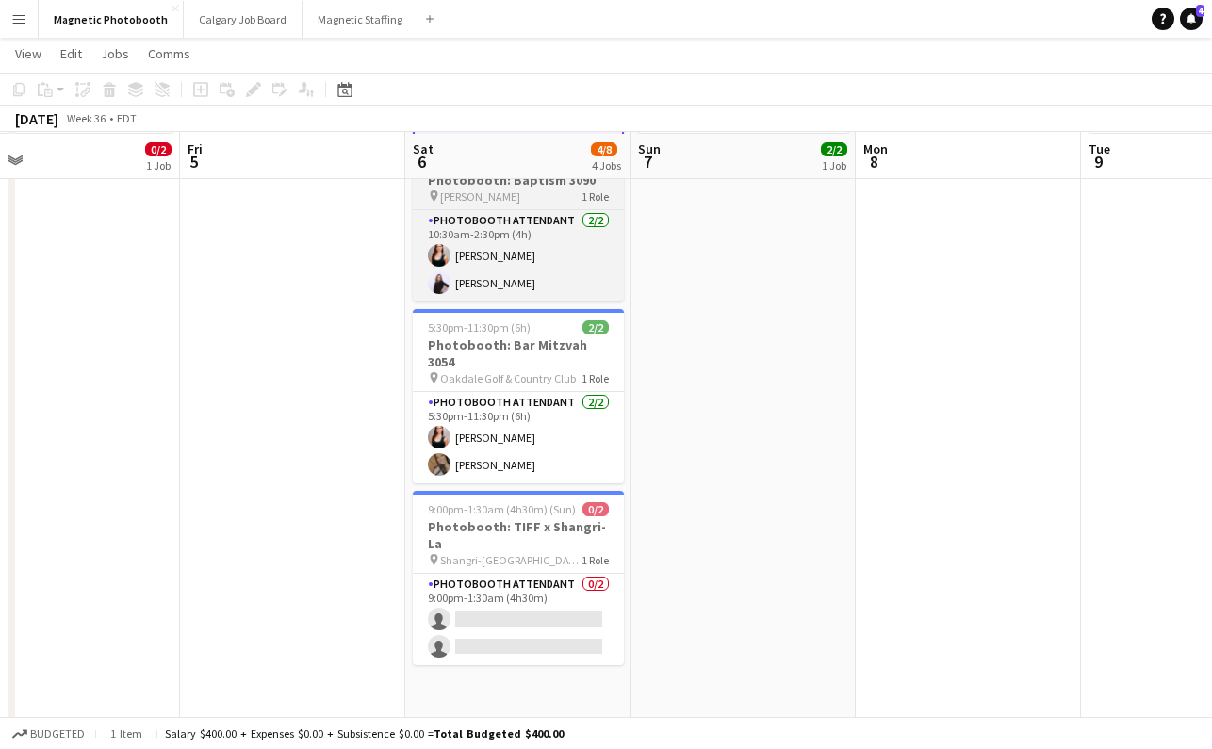
scroll to position [262, 0]
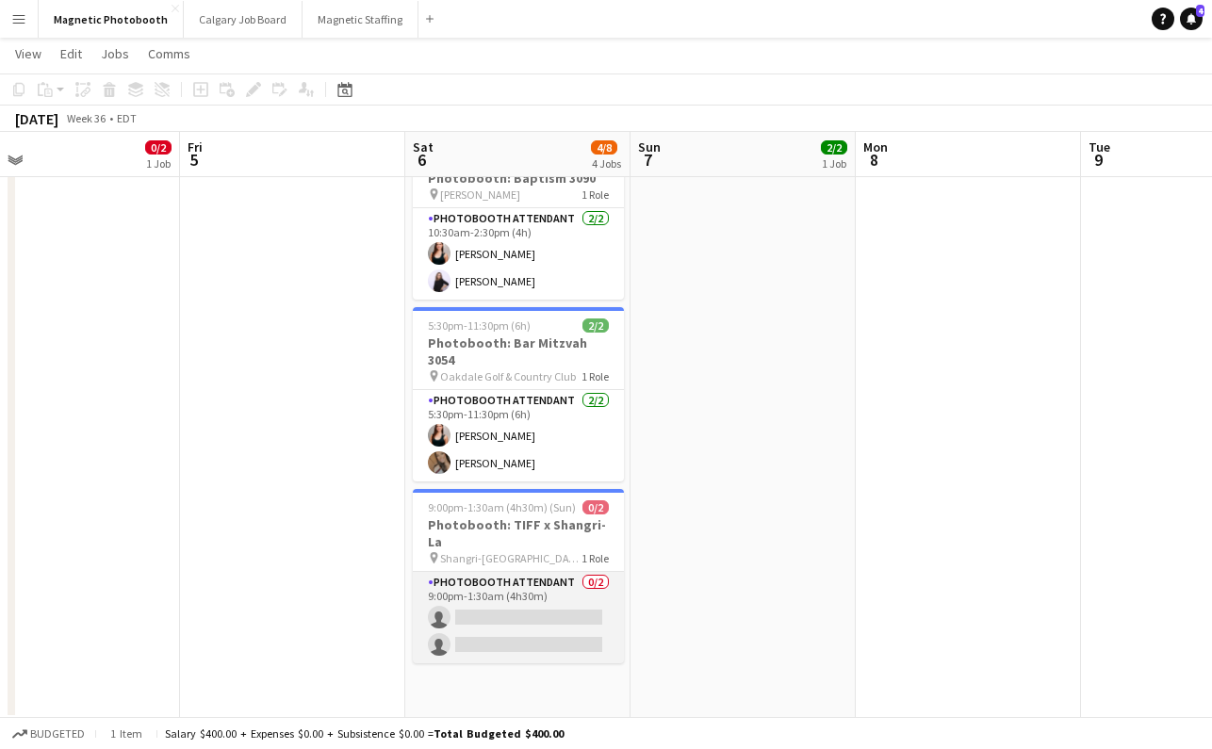
click at [486, 604] on app-card-role "Photobooth Attendant 0/2 9:00pm-1:30am (4h30m) single-neutral-actions single-ne…" at bounding box center [518, 617] width 211 height 91
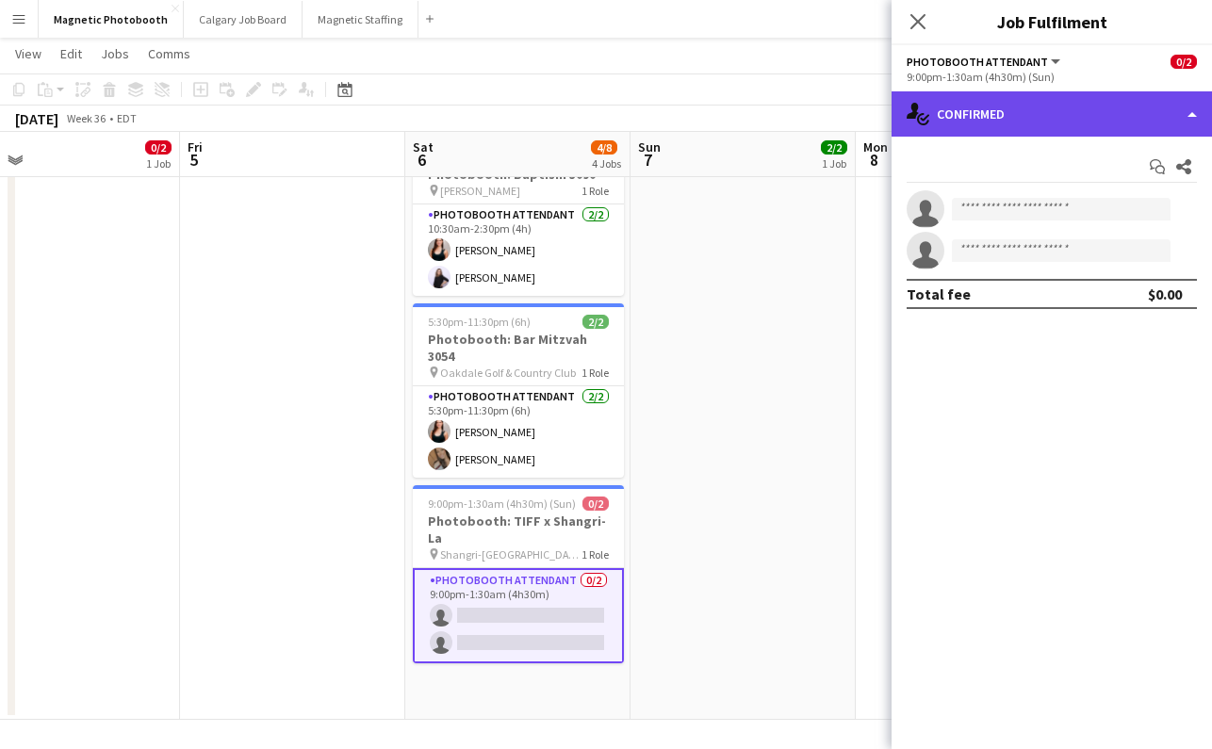
click at [953, 116] on div "single-neutral-actions-check-2 Confirmed" at bounding box center [1052, 113] width 321 height 45
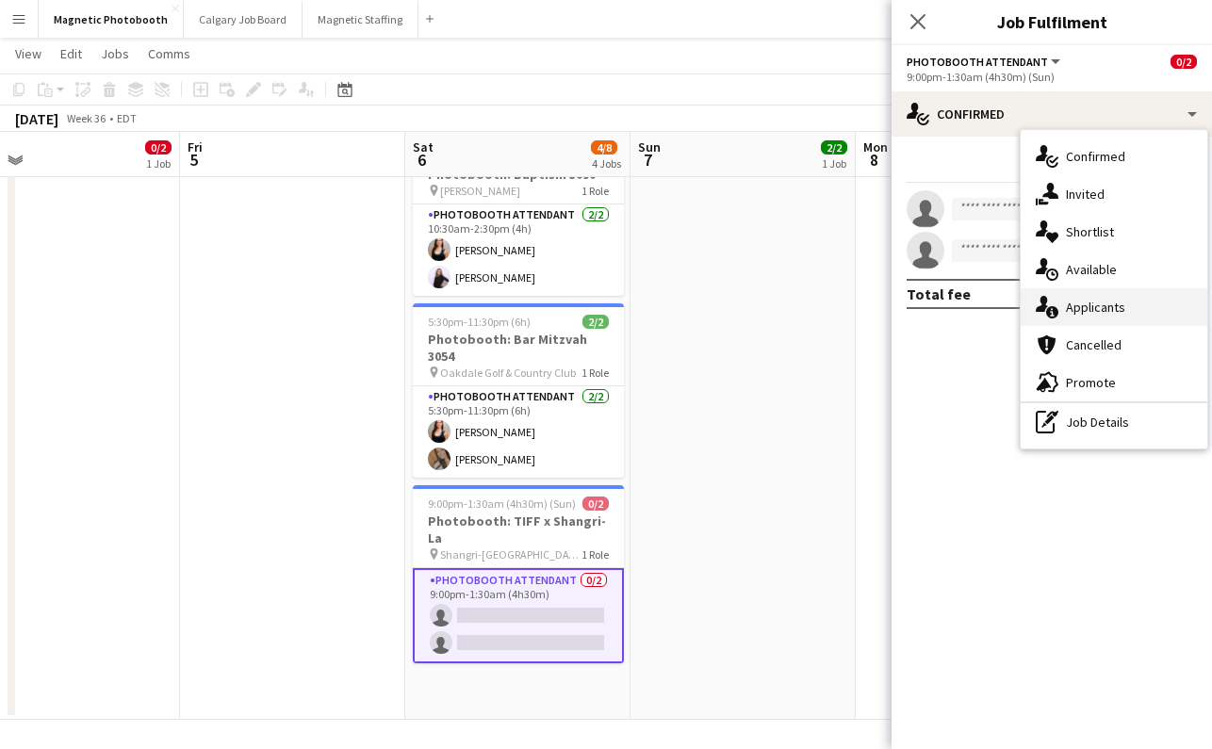
click at [1104, 313] on div "single-neutral-actions-information Applicants" at bounding box center [1114, 307] width 187 height 38
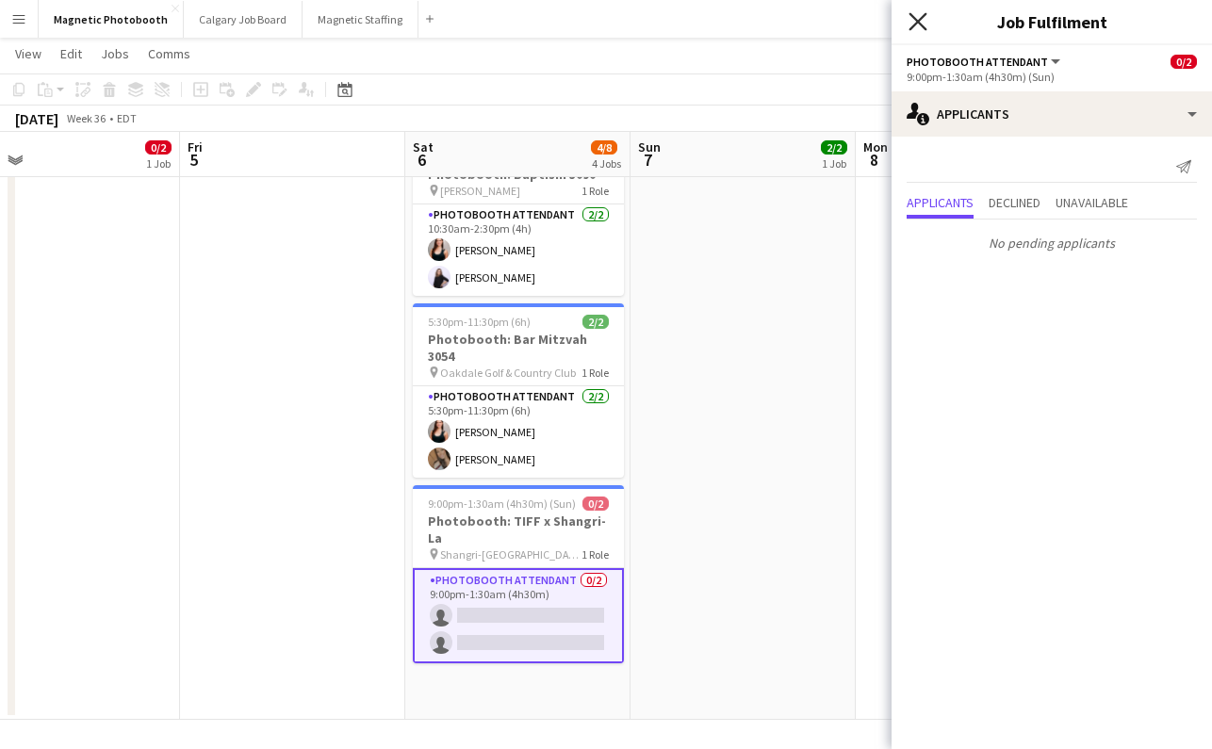
click at [910, 20] on icon "Close pop-in" at bounding box center [918, 21] width 18 height 18
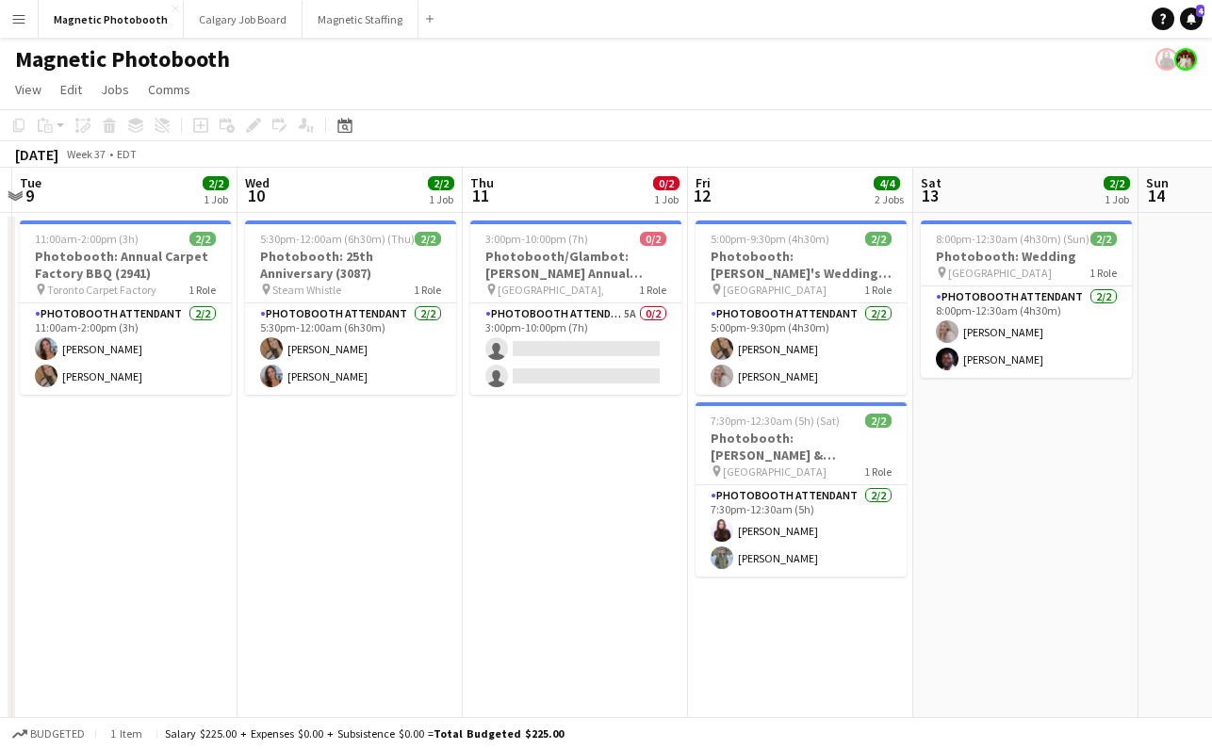
scroll to position [0, 670]
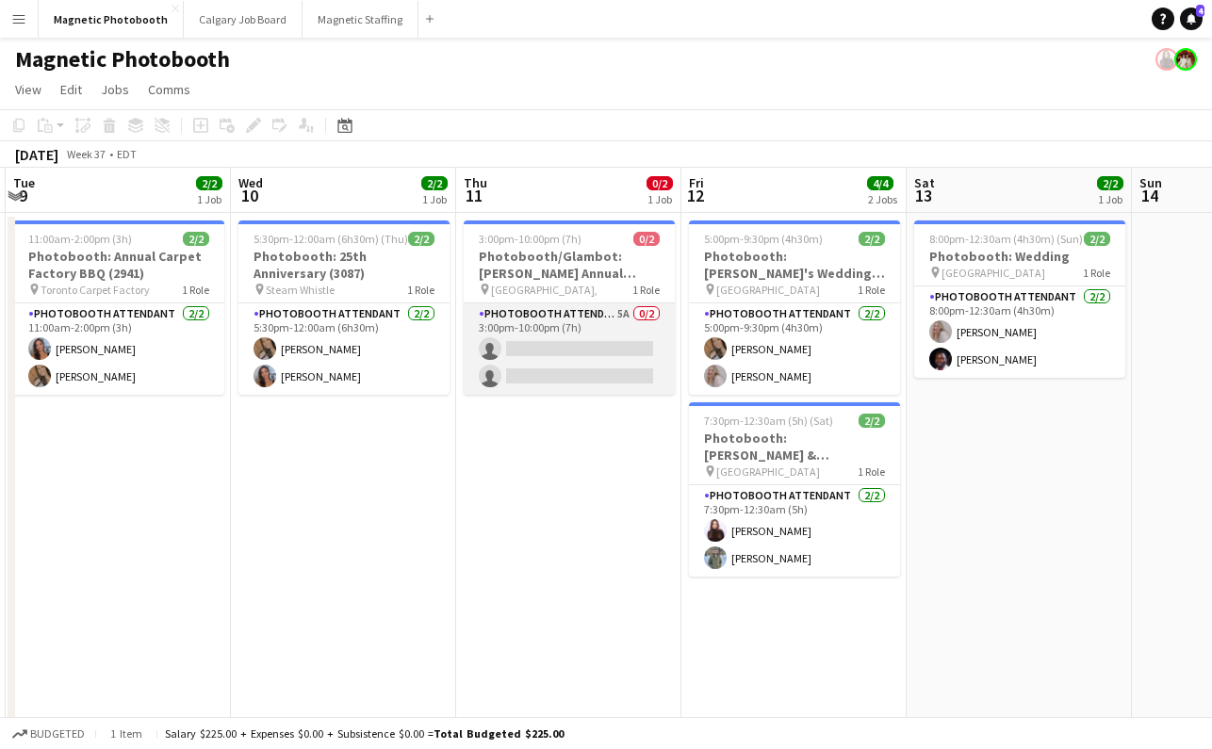
click at [533, 361] on app-card-role "Photobooth Attendant 5A 0/2 3:00pm-10:00pm (7h) single-neutral-actions single-n…" at bounding box center [569, 349] width 211 height 91
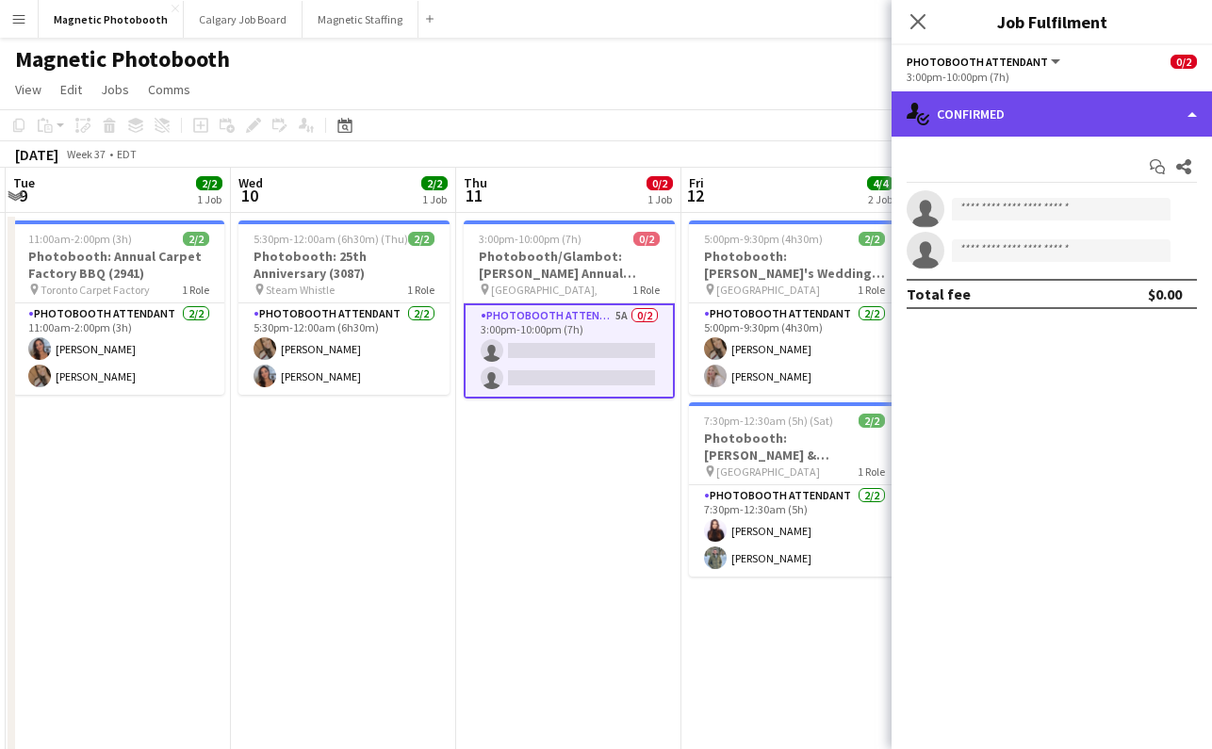
click at [1069, 128] on div "single-neutral-actions-check-2 Confirmed" at bounding box center [1052, 113] width 321 height 45
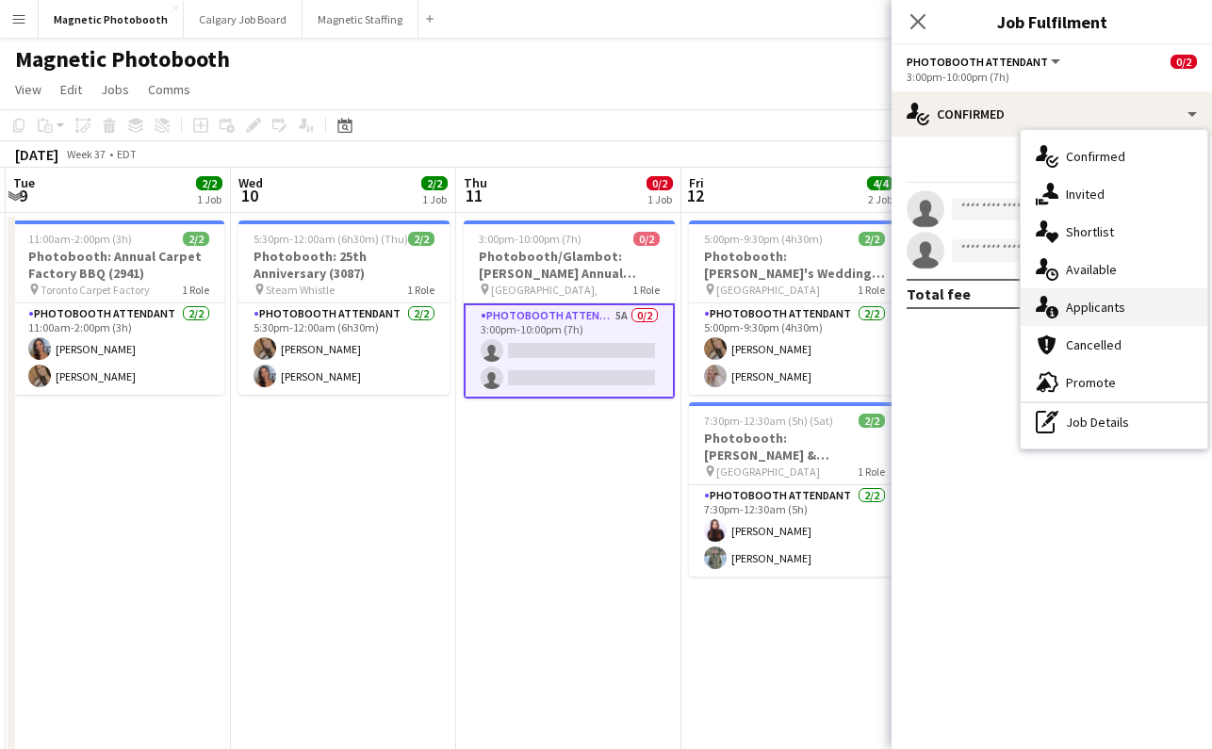
click at [1098, 314] on div "single-neutral-actions-information Applicants" at bounding box center [1114, 307] width 187 height 38
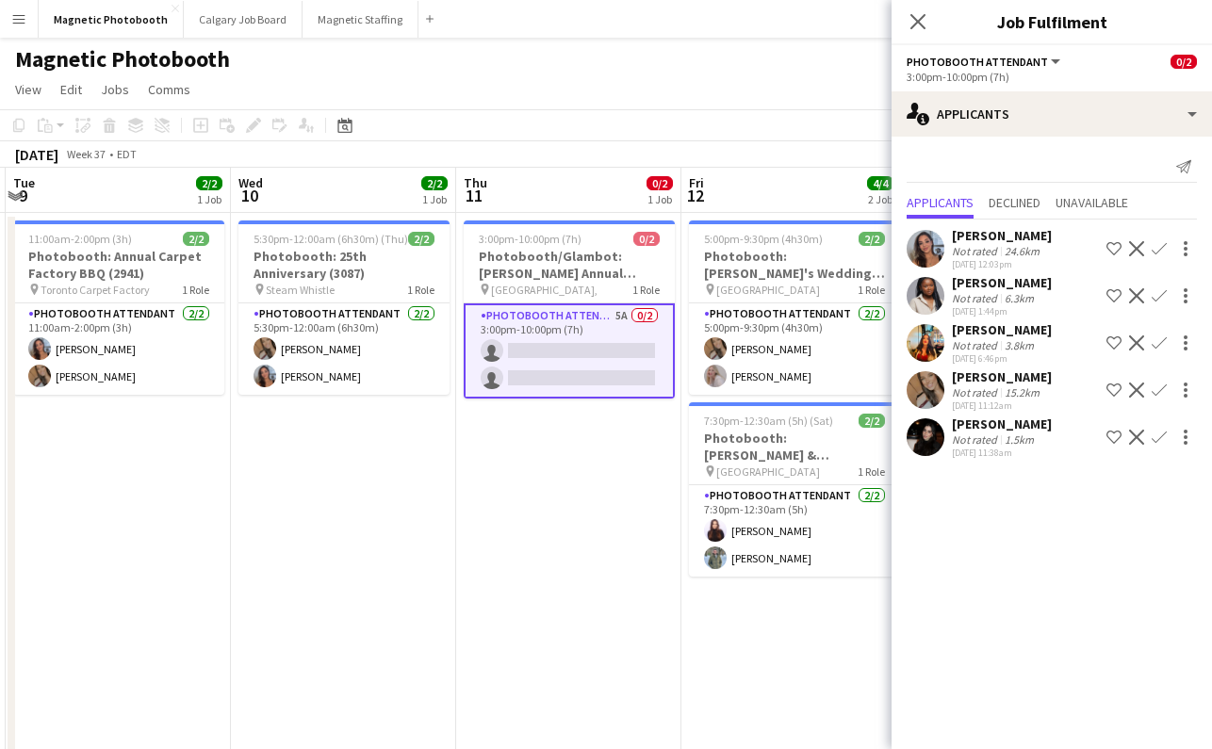
click at [1022, 302] on div "6.3km" at bounding box center [1019, 298] width 37 height 14
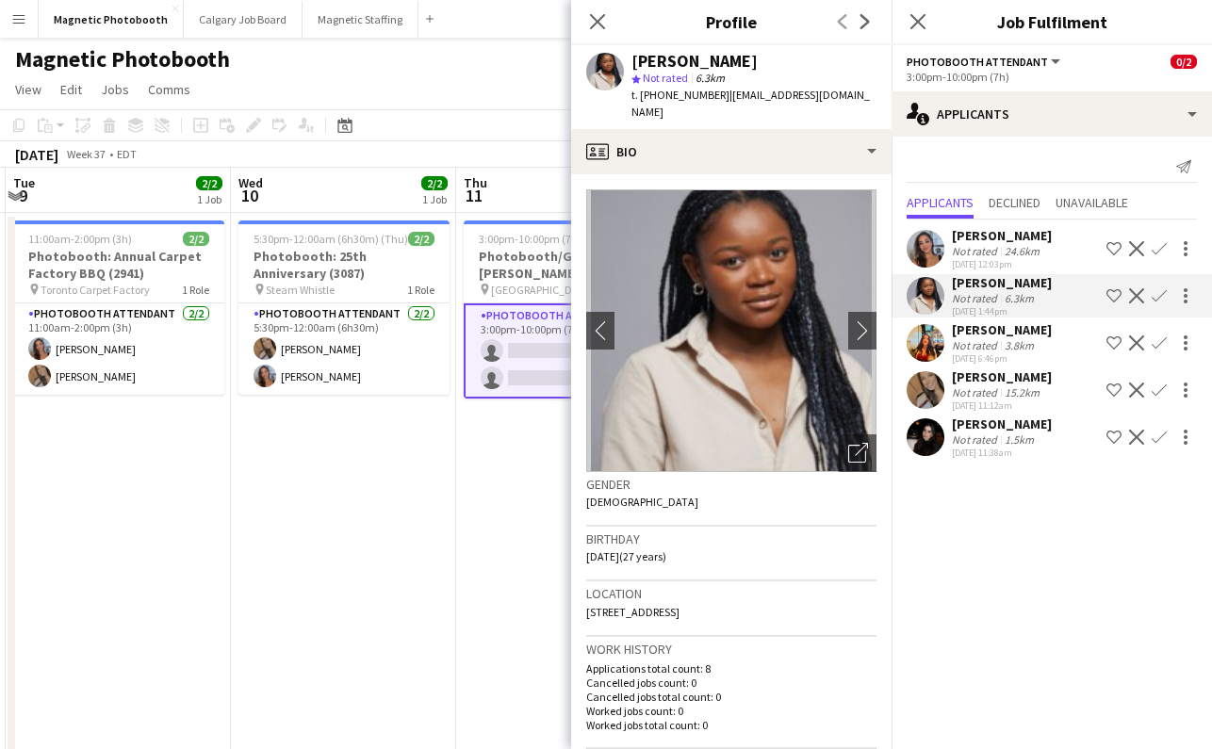
click at [1023, 249] on div "24.6km" at bounding box center [1022, 251] width 42 height 14
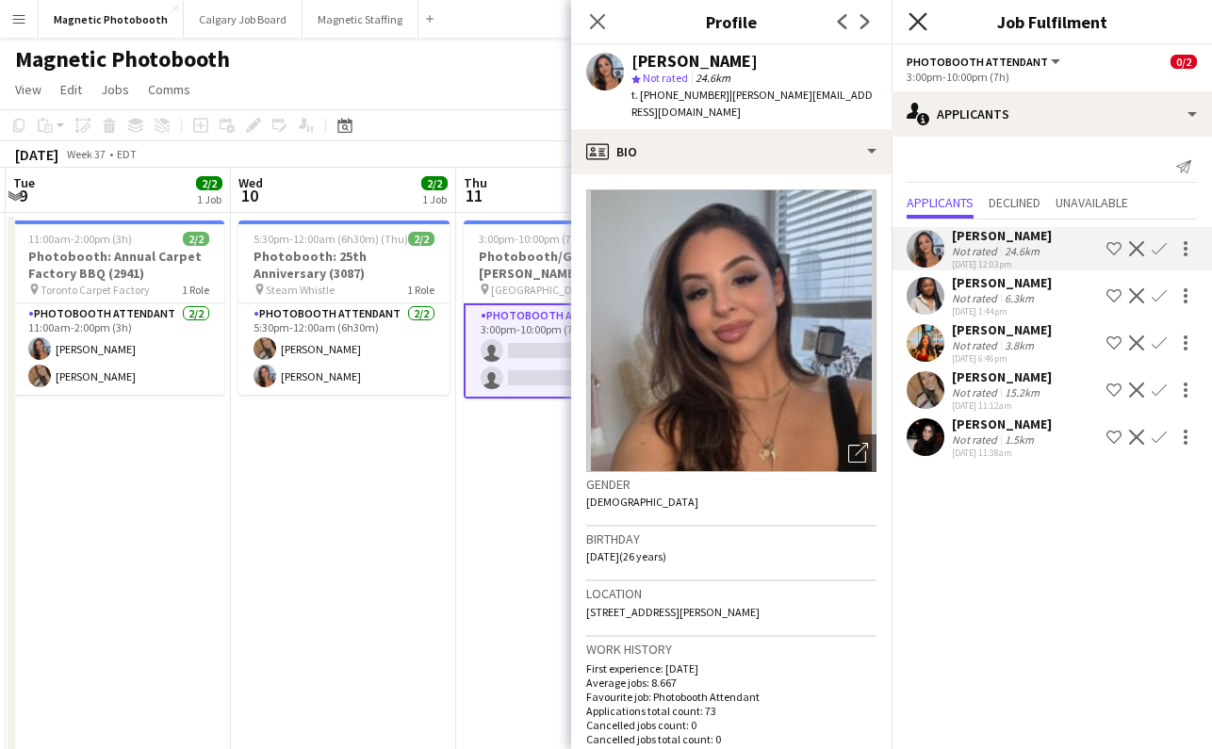
click at [917, 22] on icon at bounding box center [918, 21] width 18 height 18
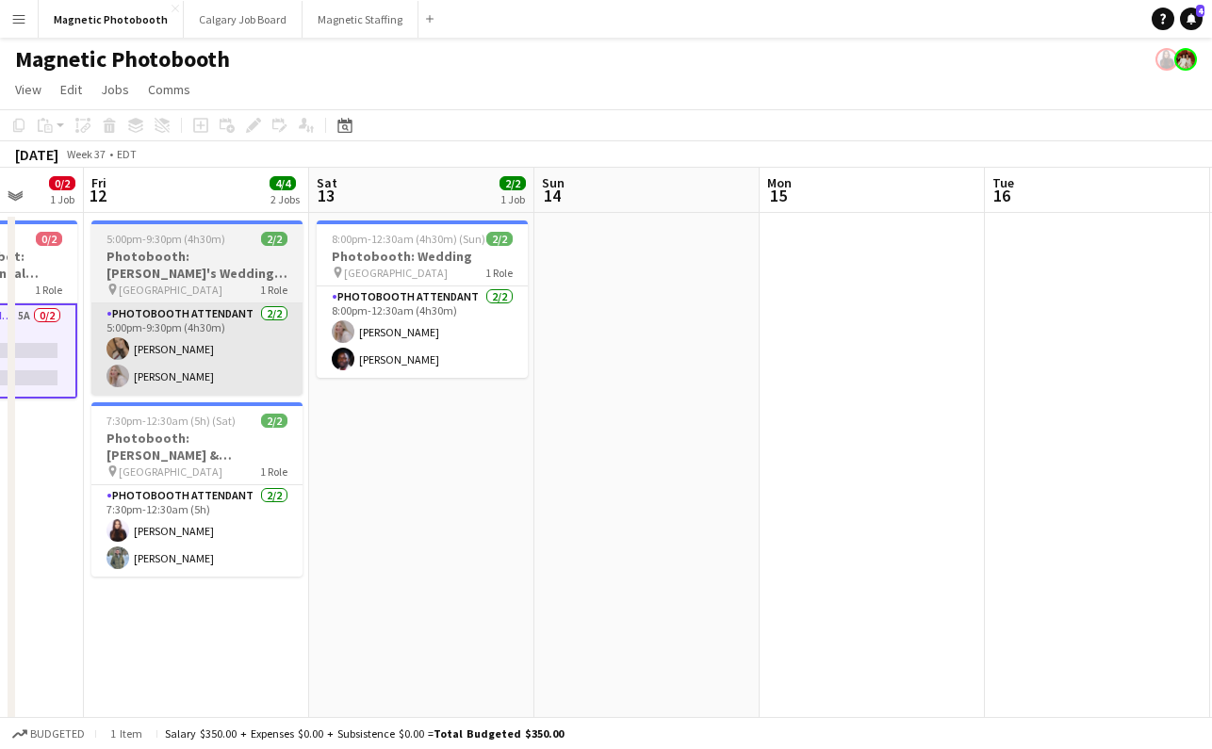
scroll to position [0, 844]
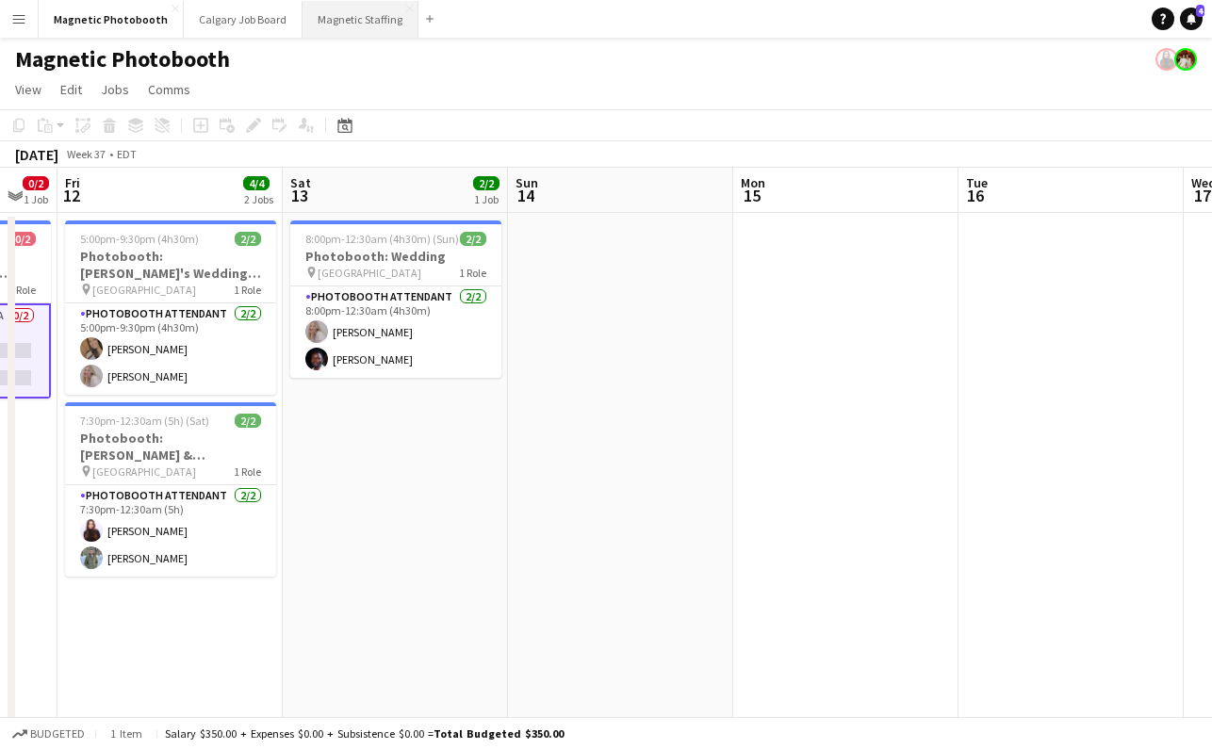
click at [378, 1] on button "Magnetic Staffing Close" at bounding box center [361, 19] width 116 height 37
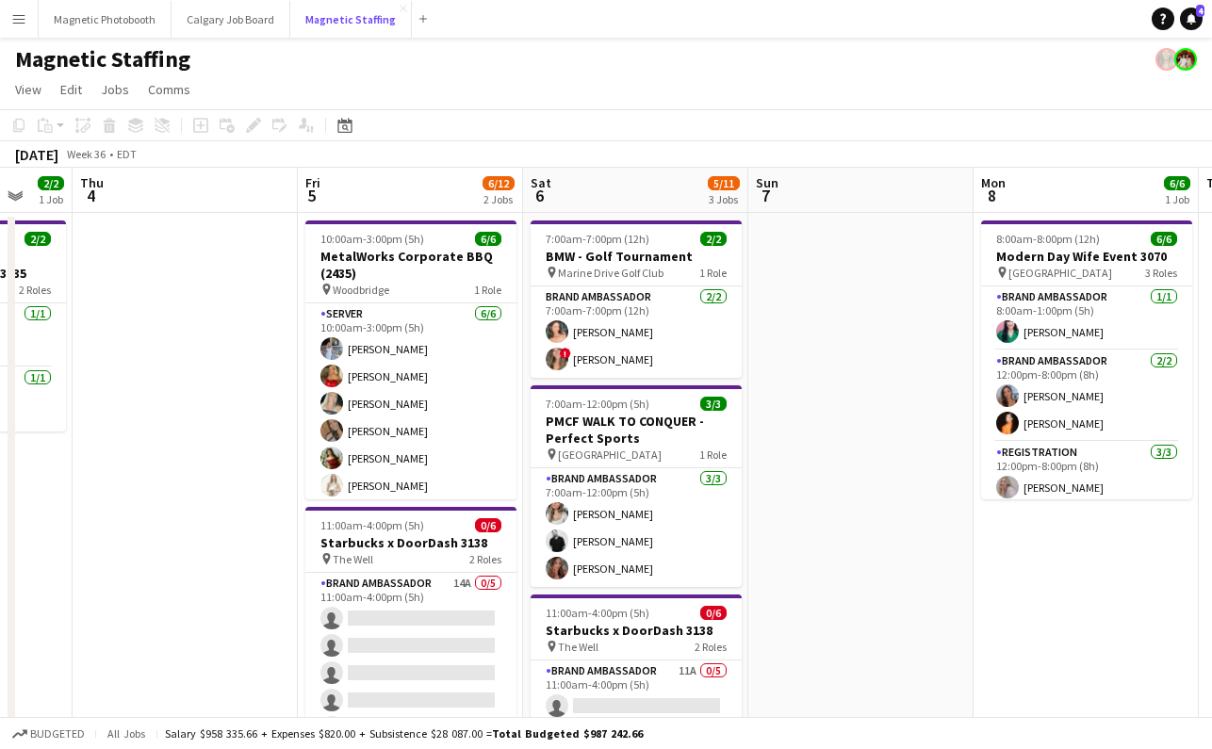
scroll to position [0, 875]
